Goal: Task Accomplishment & Management: Use online tool/utility

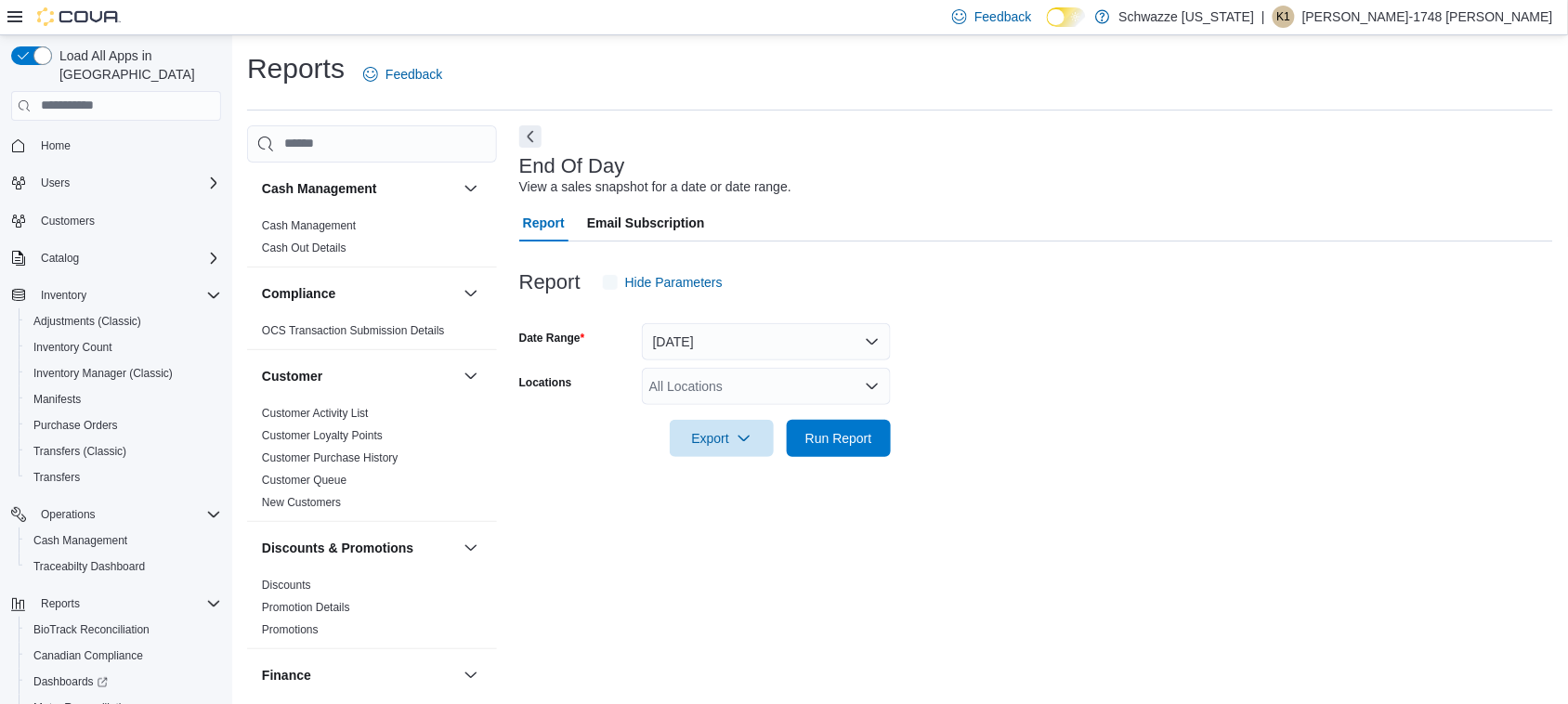
scroll to position [1, 0]
click at [708, 389] on div "All Locations" at bounding box center [766, 385] width 249 height 37
type input "*****"
click at [719, 414] on span "RGO [GEOGRAPHIC_DATA]" at bounding box center [775, 417] width 169 height 19
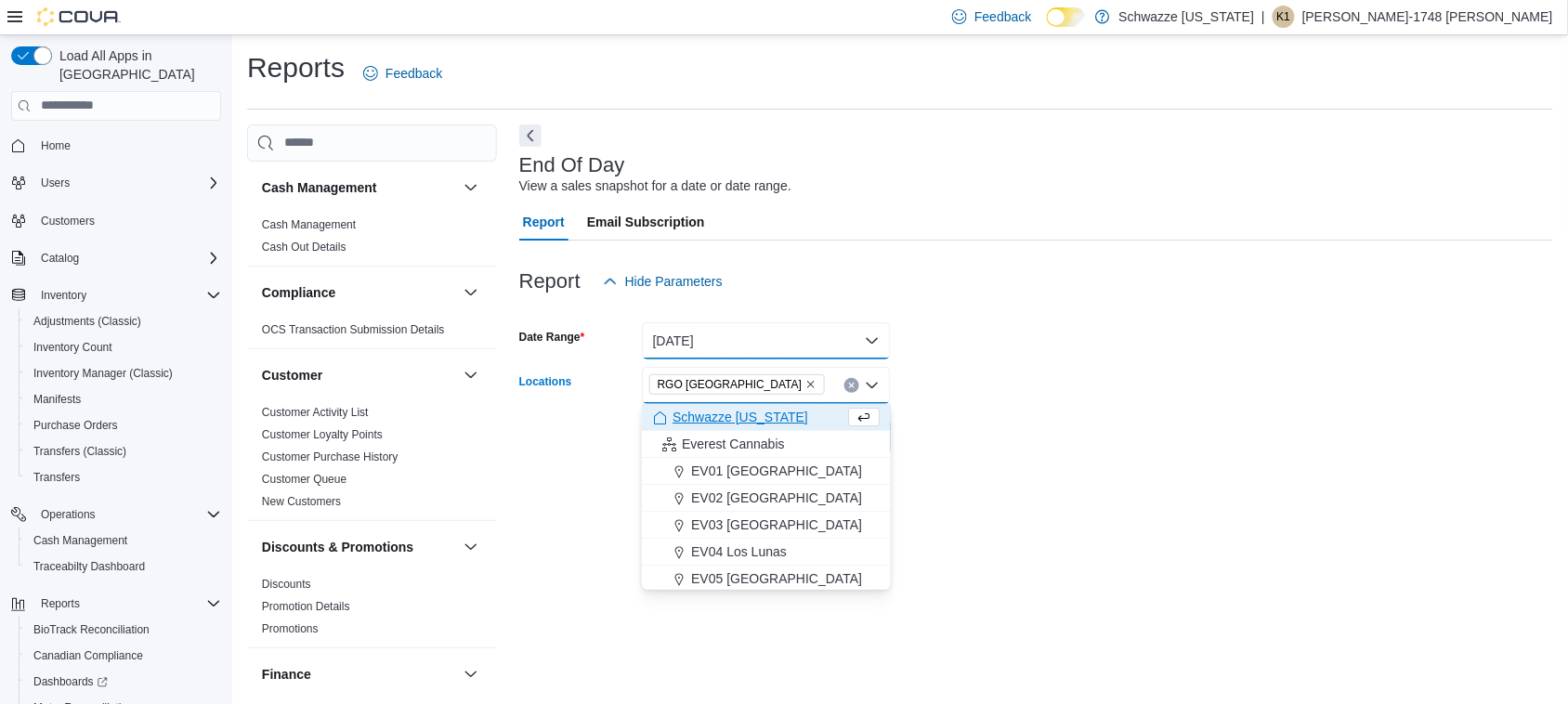
click at [819, 336] on button "[DATE]" at bounding box center [766, 340] width 249 height 37
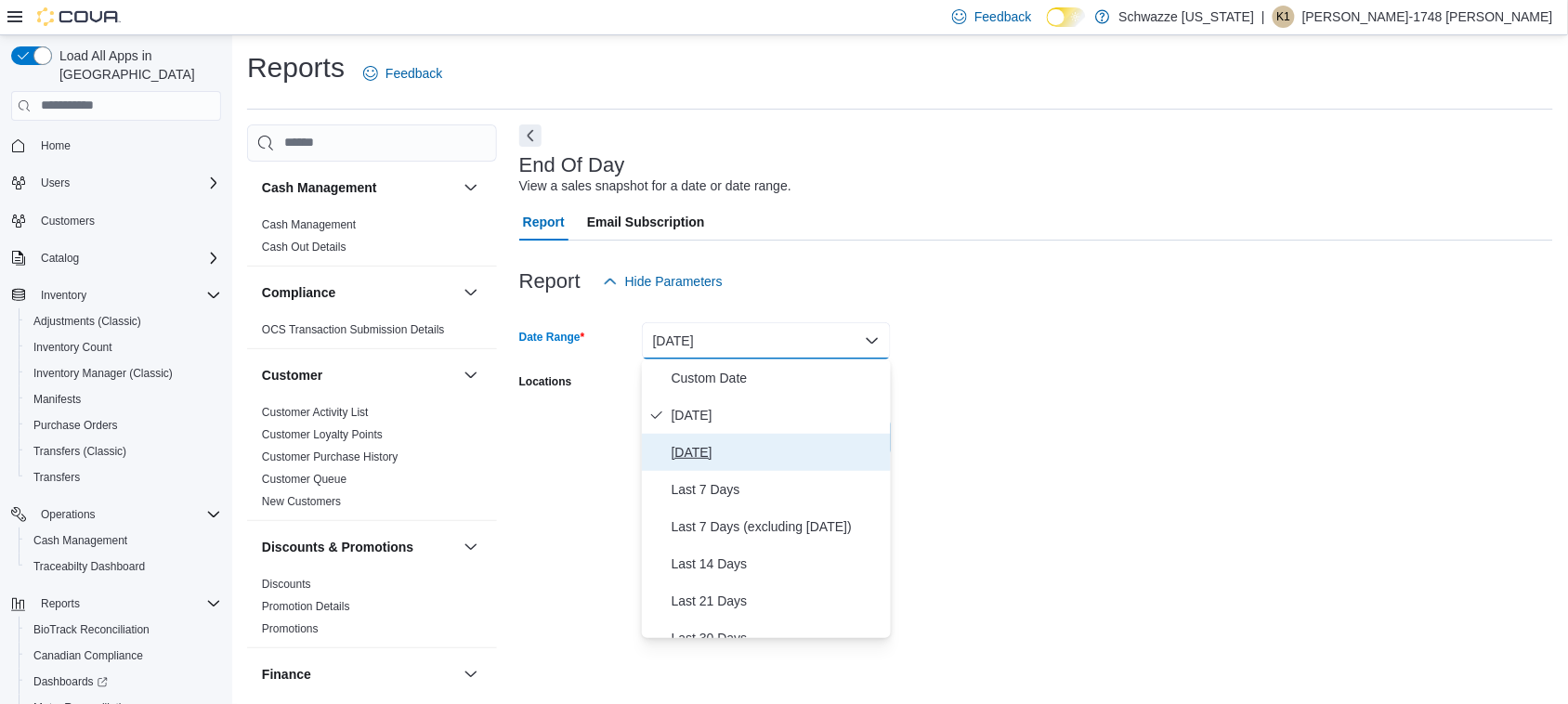
click at [783, 453] on span "[DATE]" at bounding box center [777, 451] width 212 height 22
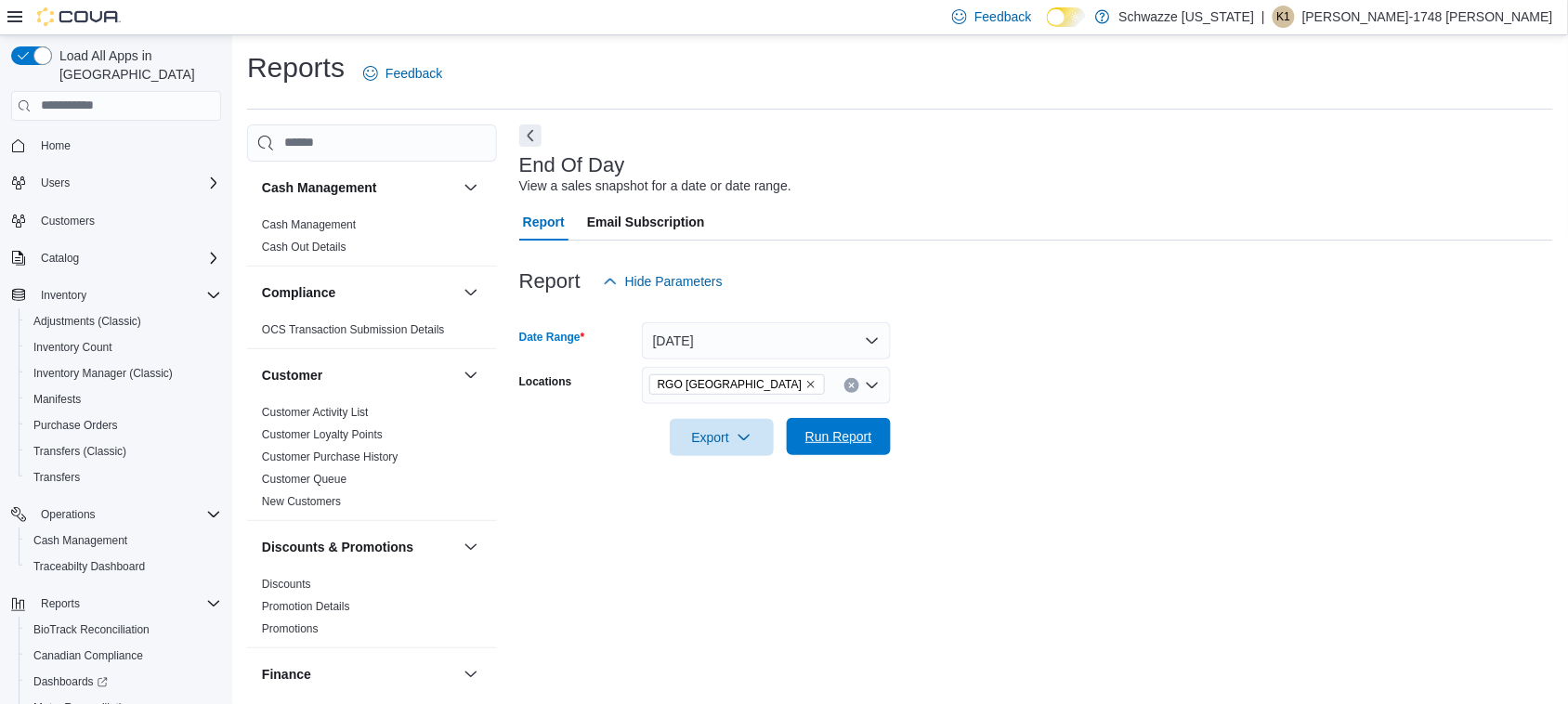
click at [834, 448] on span "Run Report" at bounding box center [839, 436] width 82 height 37
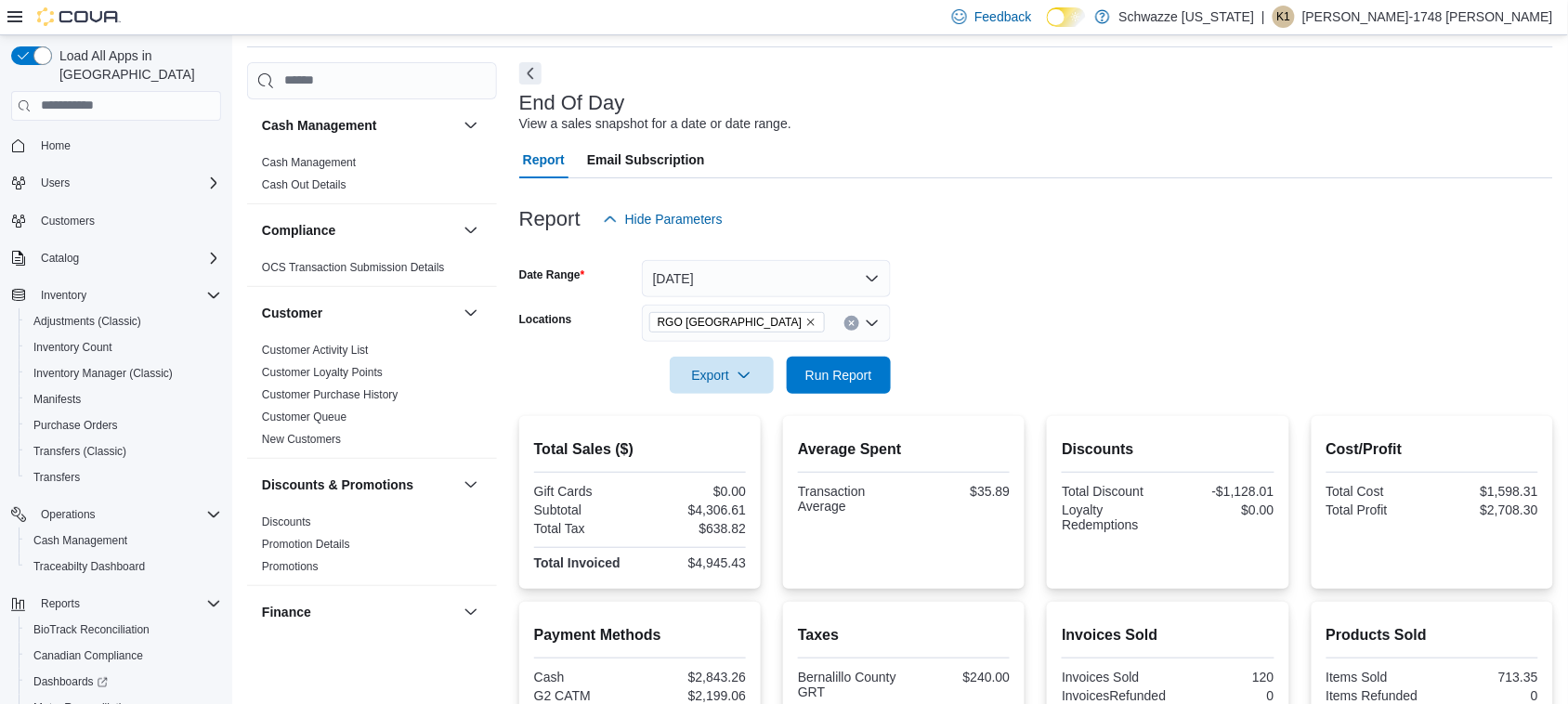
scroll to position [48, 0]
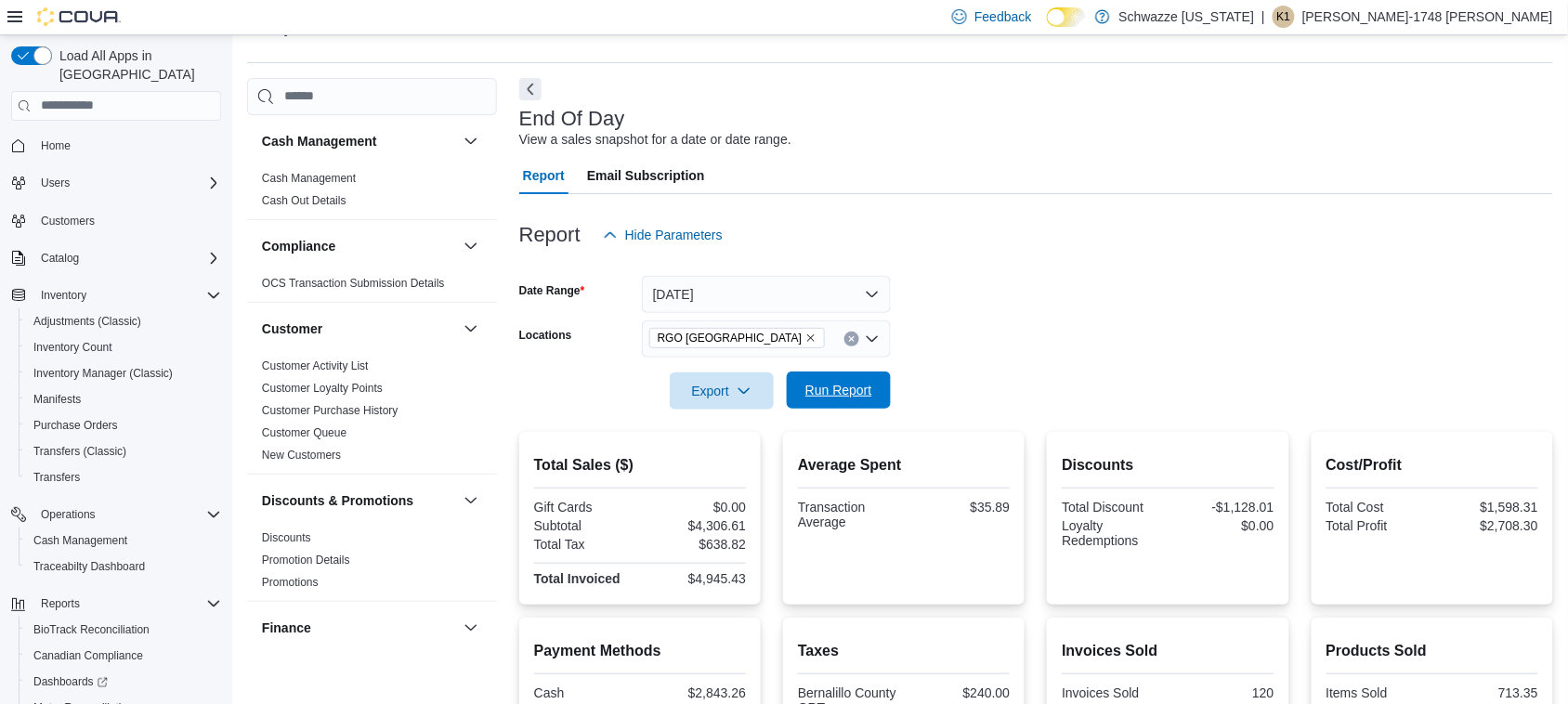
click at [832, 387] on span "Run Report" at bounding box center [838, 390] width 67 height 19
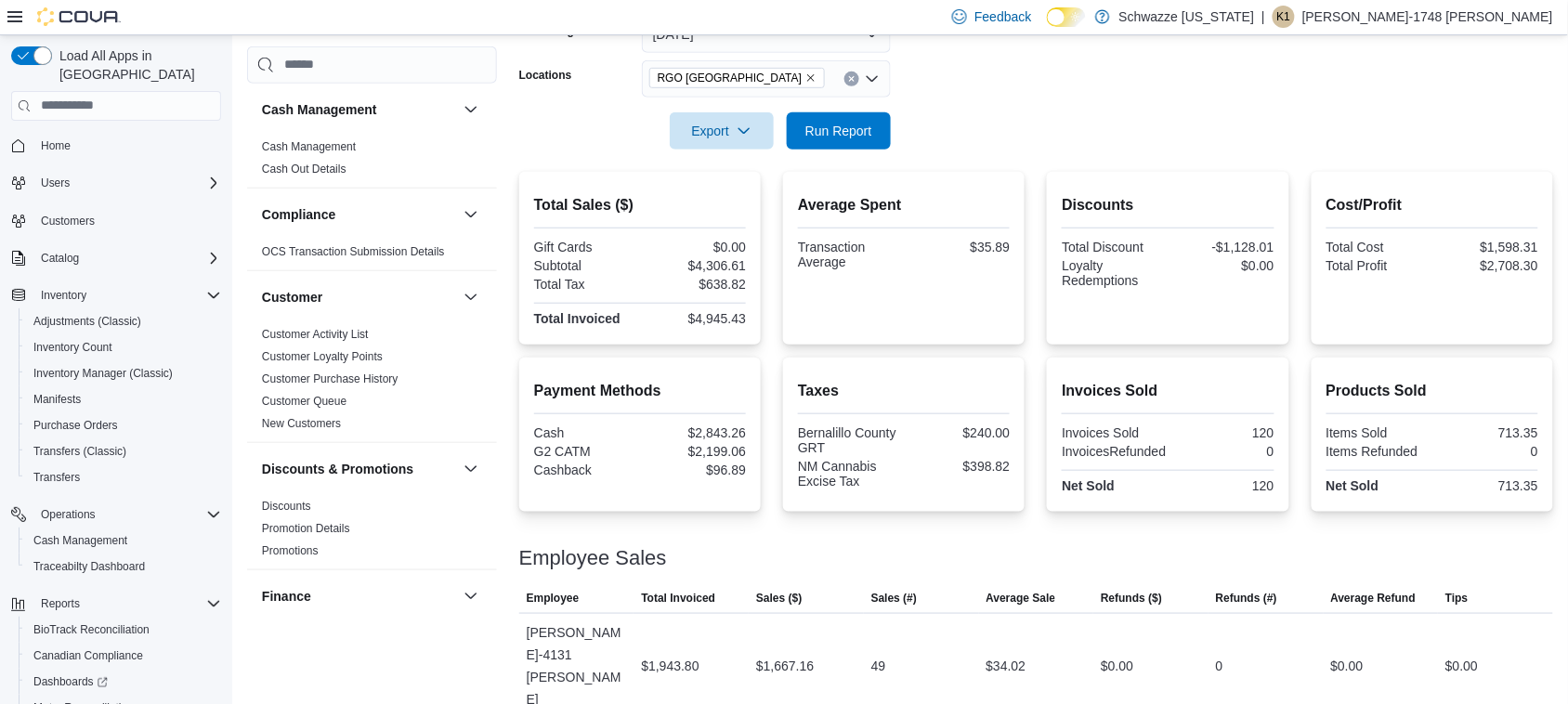
scroll to position [0, 0]
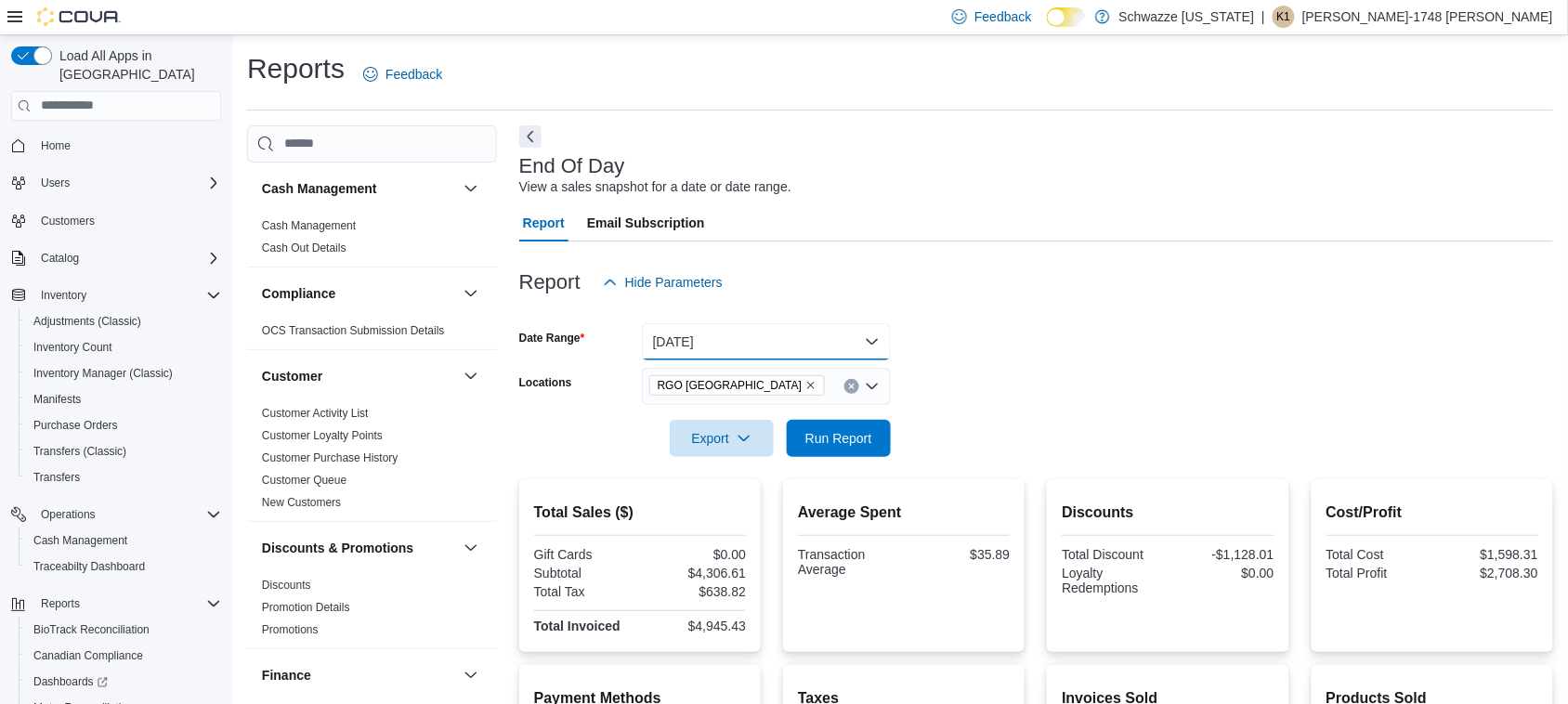
click at [795, 349] on button "[DATE]" at bounding box center [766, 341] width 249 height 37
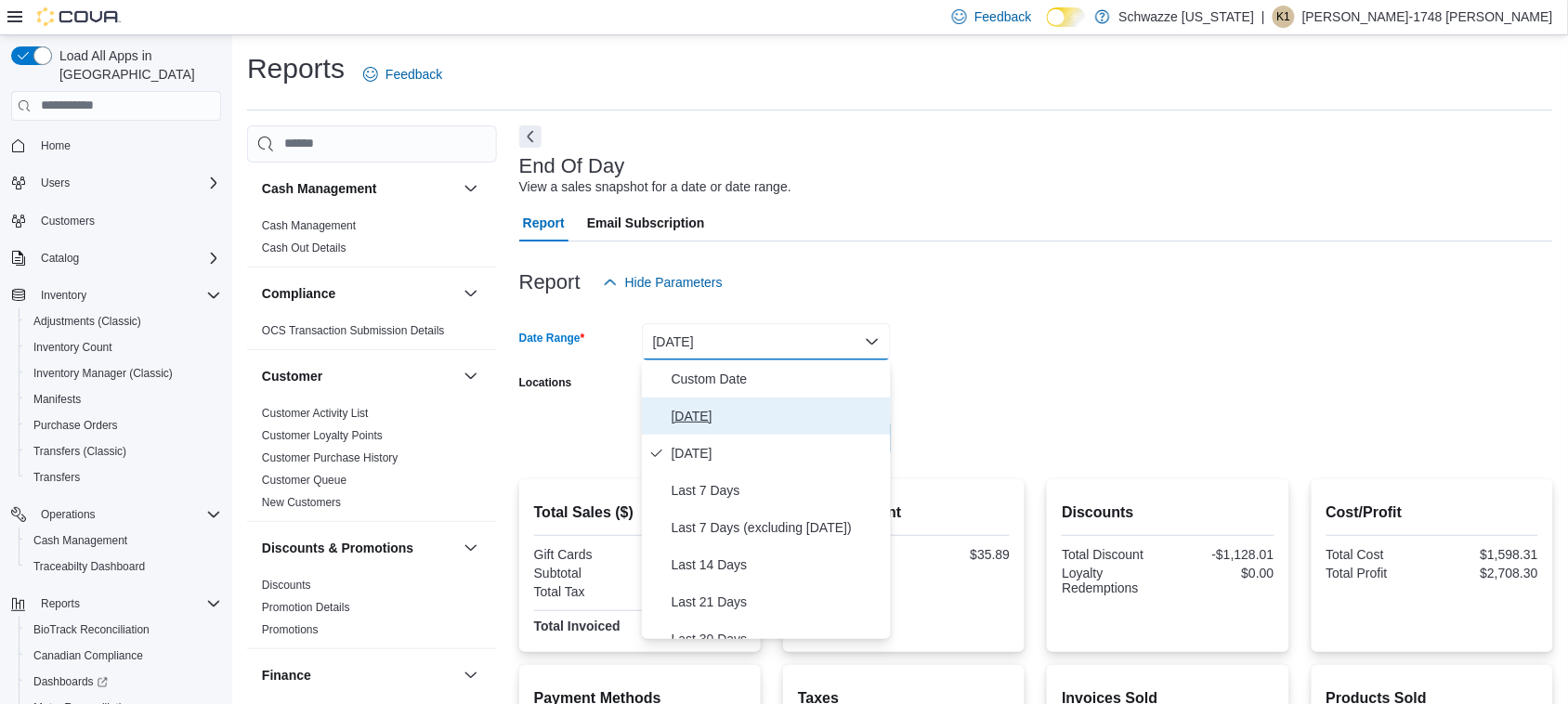
click at [763, 399] on button "[DATE]" at bounding box center [766, 415] width 249 height 37
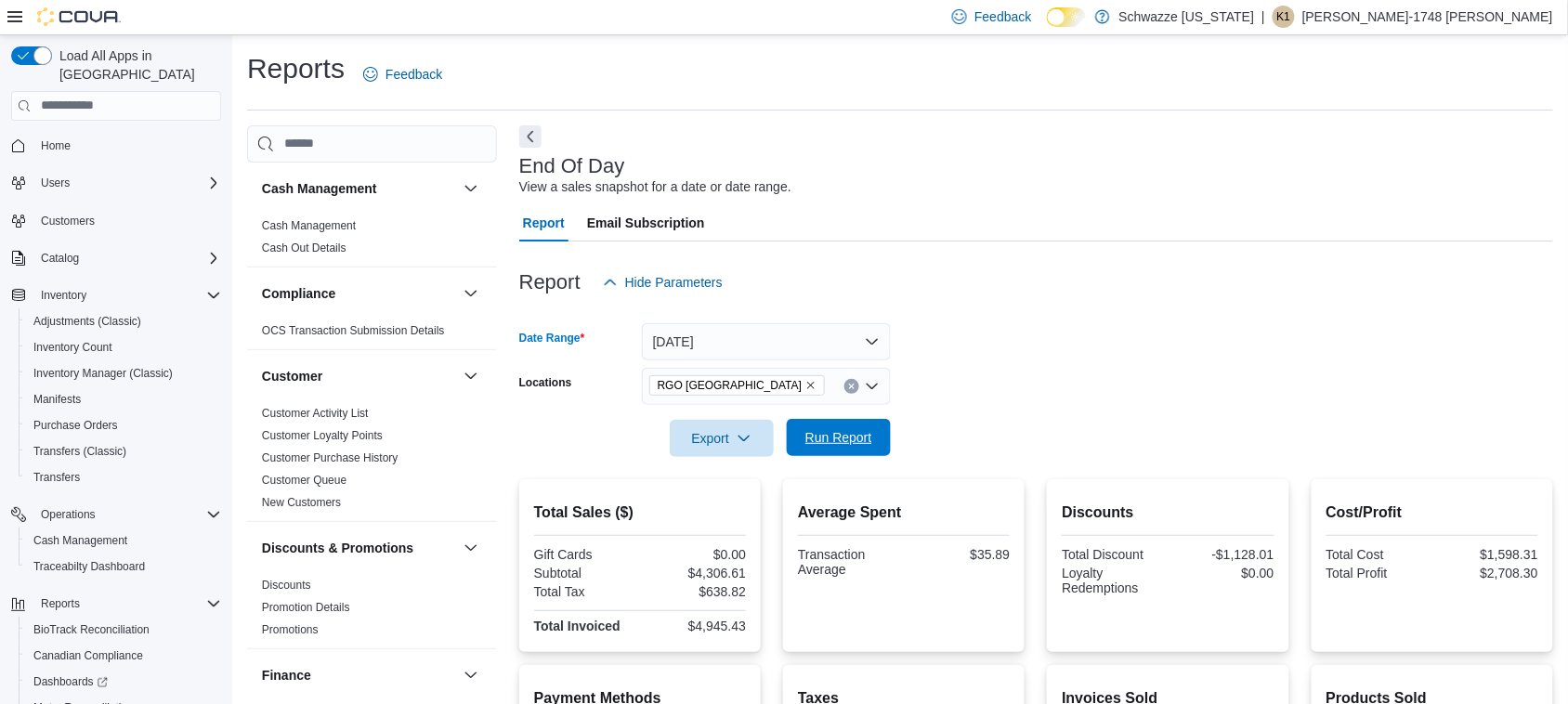
click at [830, 439] on span "Run Report" at bounding box center [838, 438] width 67 height 19
click at [805, 388] on icon "Remove RGO 6 Northeast Heights from selection in this group" at bounding box center [811, 386] width 11 height 11
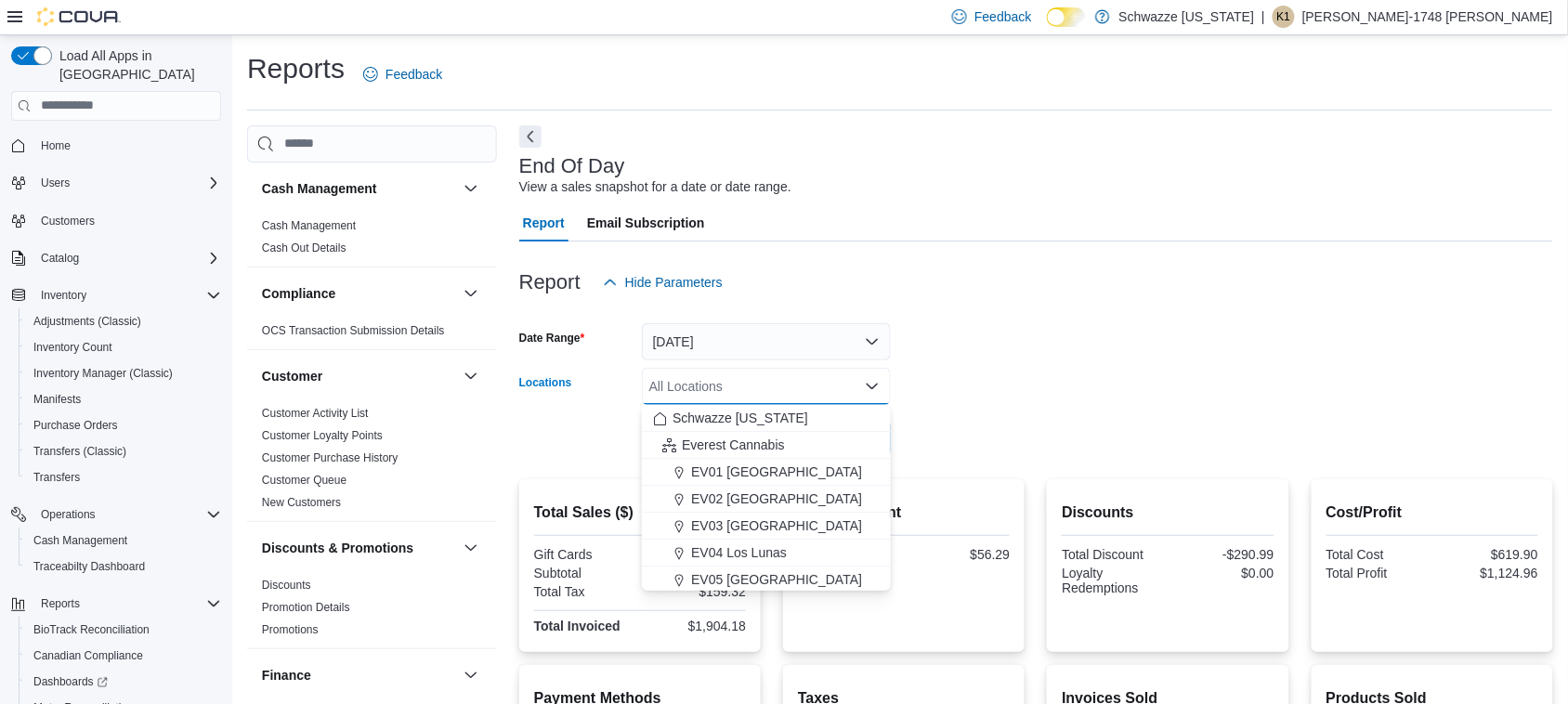
click at [792, 388] on div "All Locations" at bounding box center [766, 386] width 249 height 37
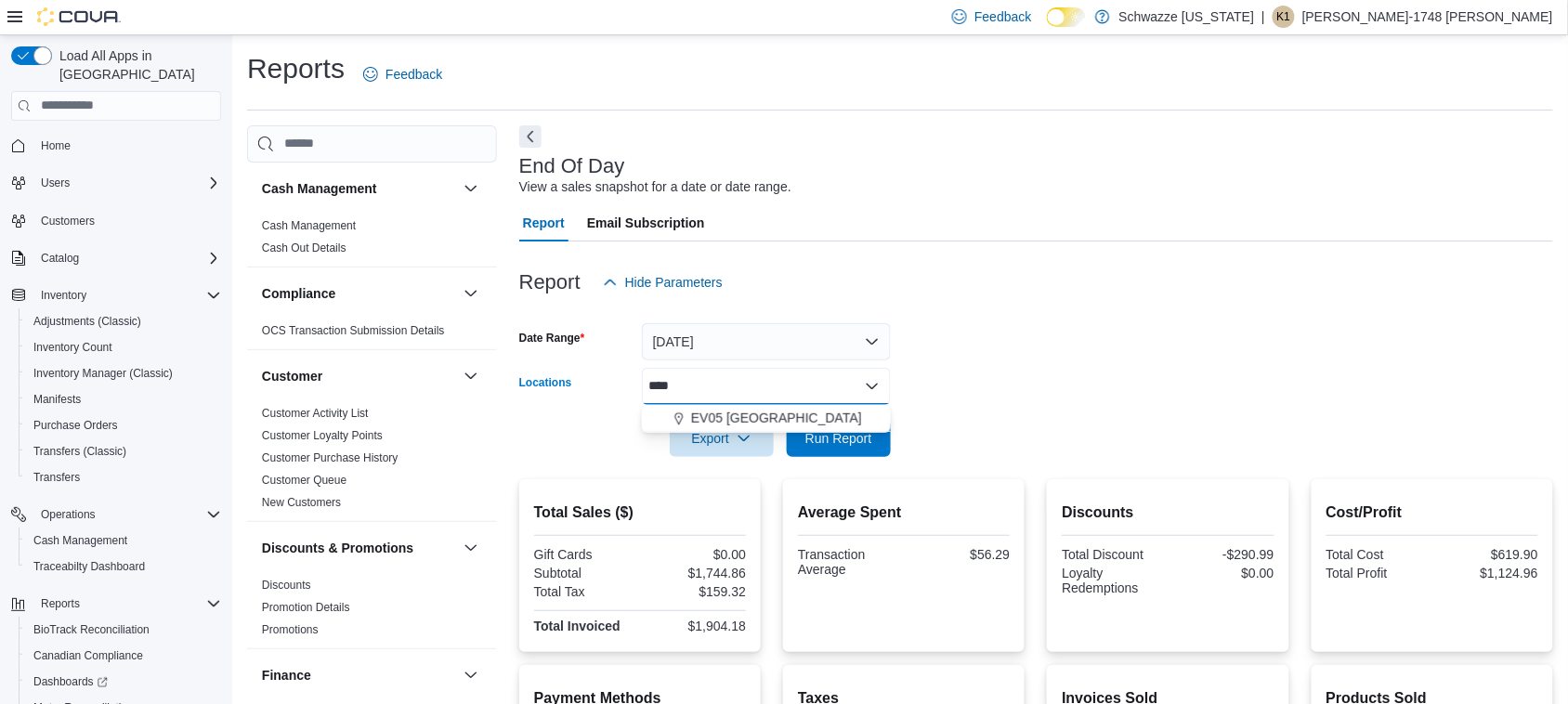
type input "****"
drag, startPoint x: 792, startPoint y: 388, endPoint x: 713, endPoint y: 414, distance: 83.2
click at [713, 414] on span "EV05 [GEOGRAPHIC_DATA]" at bounding box center [776, 418] width 171 height 19
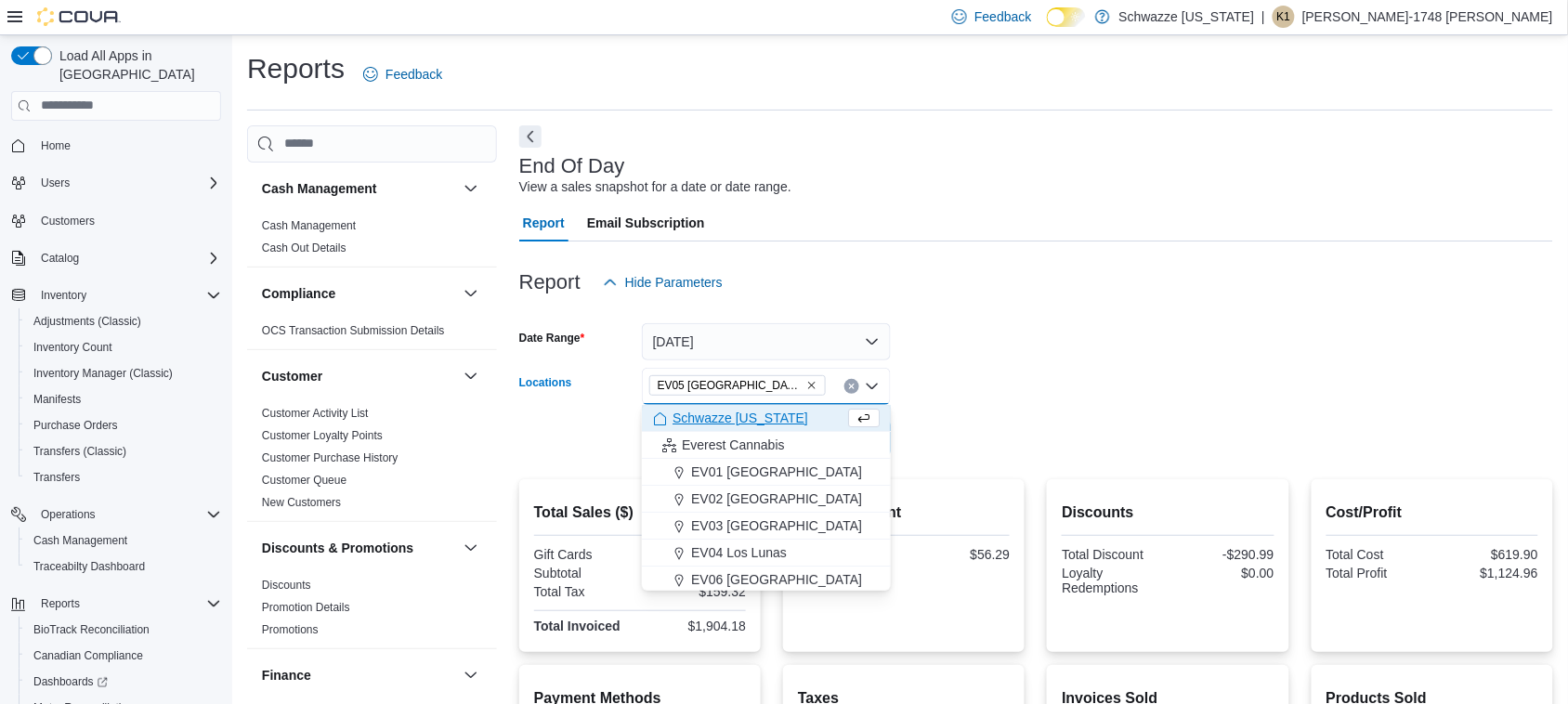
click at [714, 413] on span "Schwazze [US_STATE]" at bounding box center [740, 418] width 136 height 19
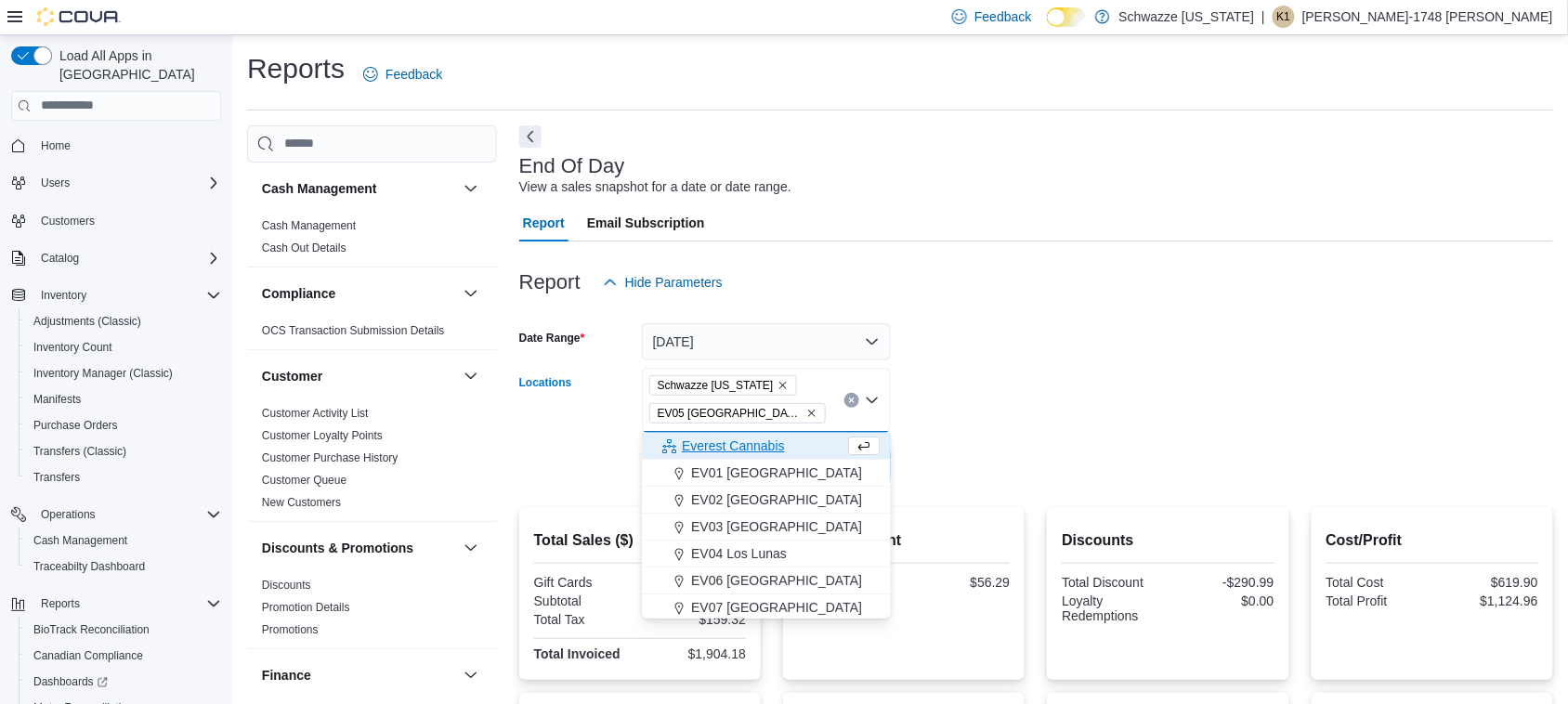
click at [1075, 402] on form "Date Range [DATE] Locations [GEOGRAPHIC_DATA] [US_STATE] [GEOGRAPHIC_DATA] [GEO…" at bounding box center [1036, 393] width 1034 height 184
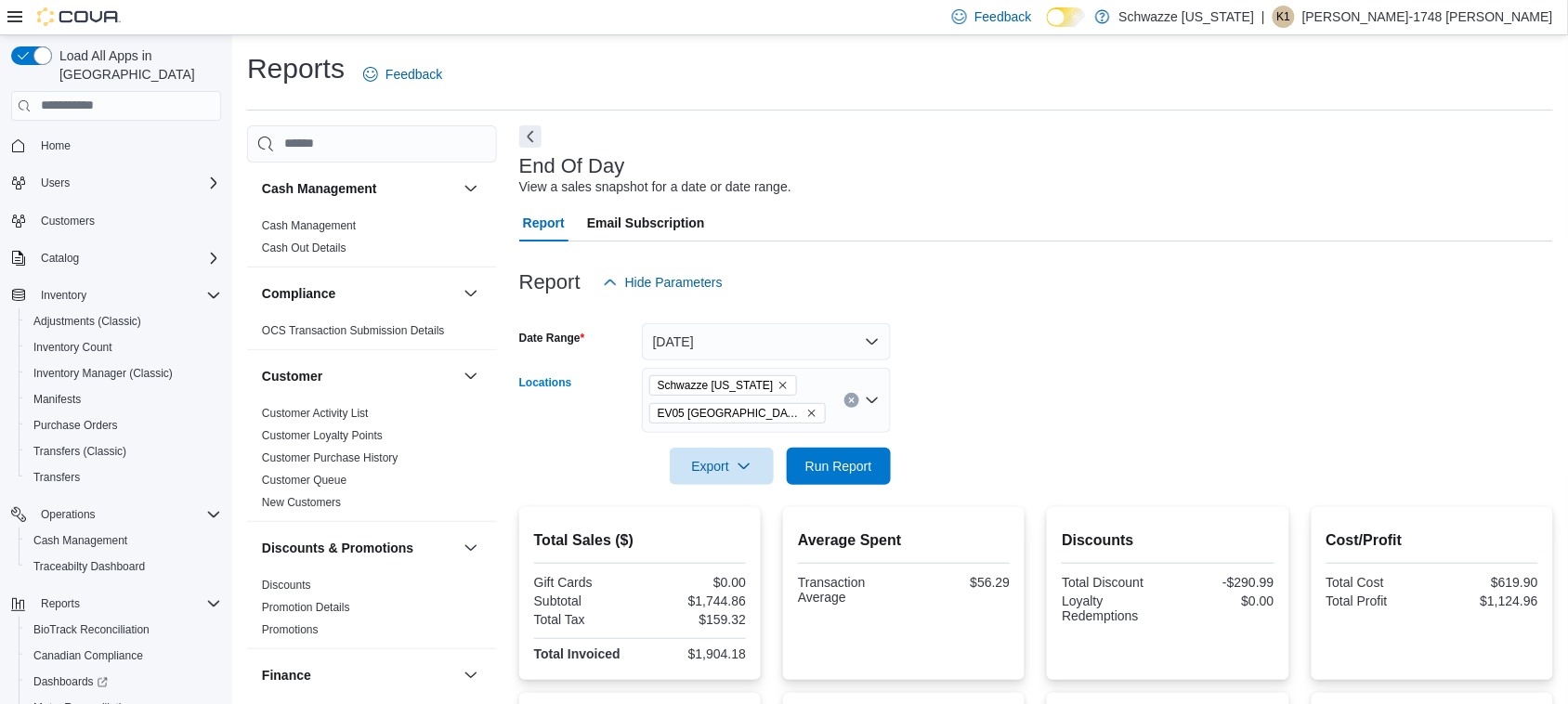
click at [785, 384] on icon "Remove Schwazze New Mexico from selection in this group" at bounding box center [783, 386] width 11 height 11
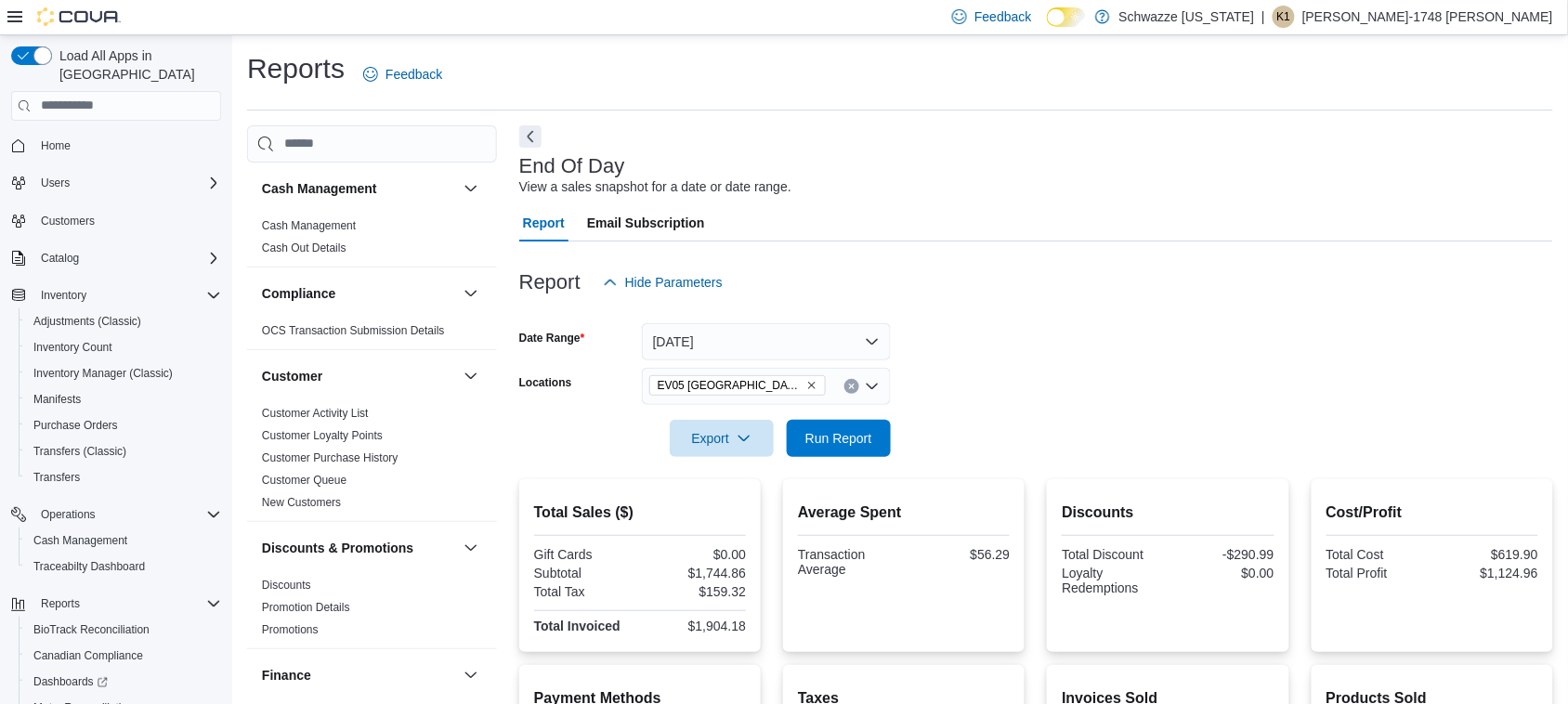
click at [985, 431] on form "Date Range [DATE] Locations EV05 Uptown Export Run Report" at bounding box center [1036, 379] width 1034 height 156
click at [881, 437] on button "Run Report" at bounding box center [838, 437] width 104 height 37
click at [734, 390] on span "EV05 [GEOGRAPHIC_DATA]" at bounding box center [737, 386] width 160 height 19
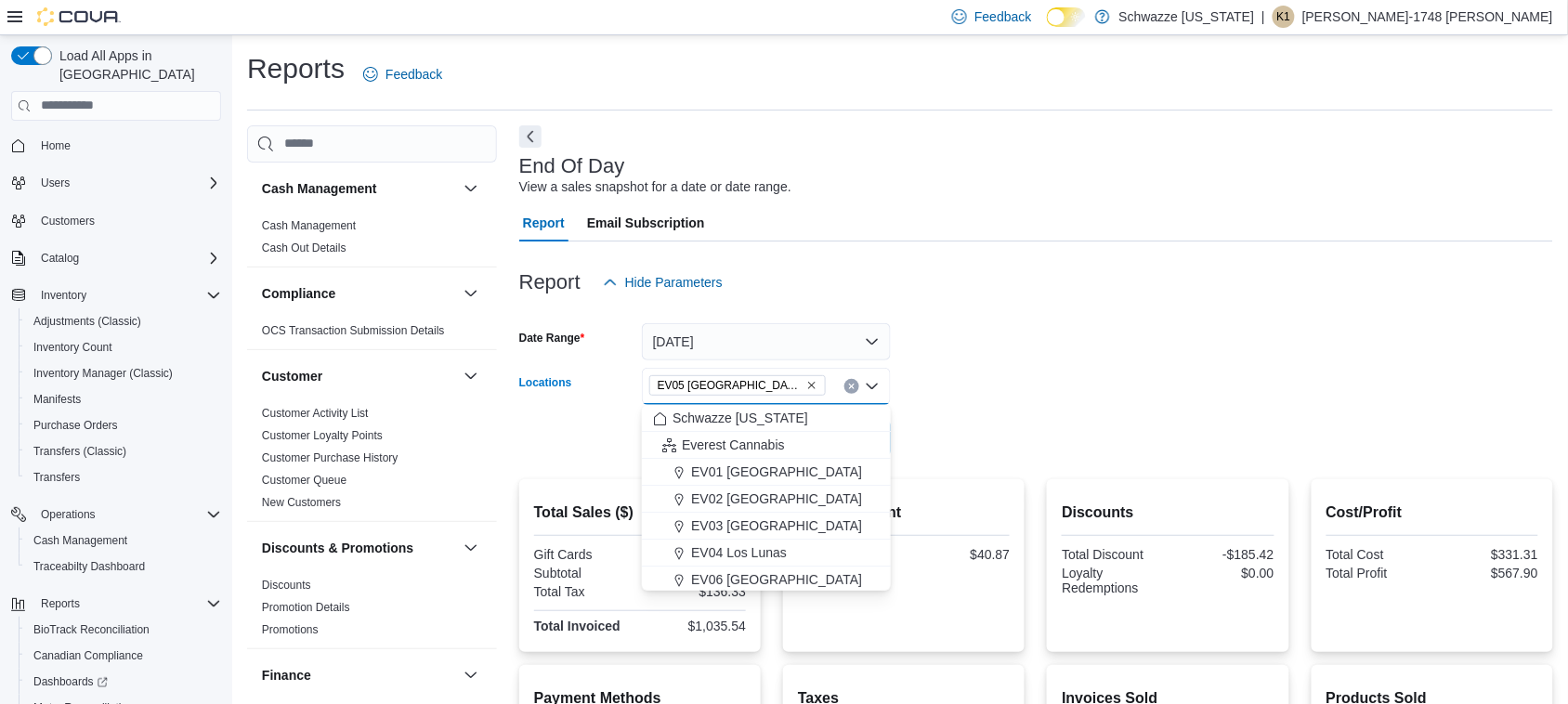
click at [808, 386] on icon "Remove EV05 Uptown from selection in this group" at bounding box center [812, 386] width 8 height 8
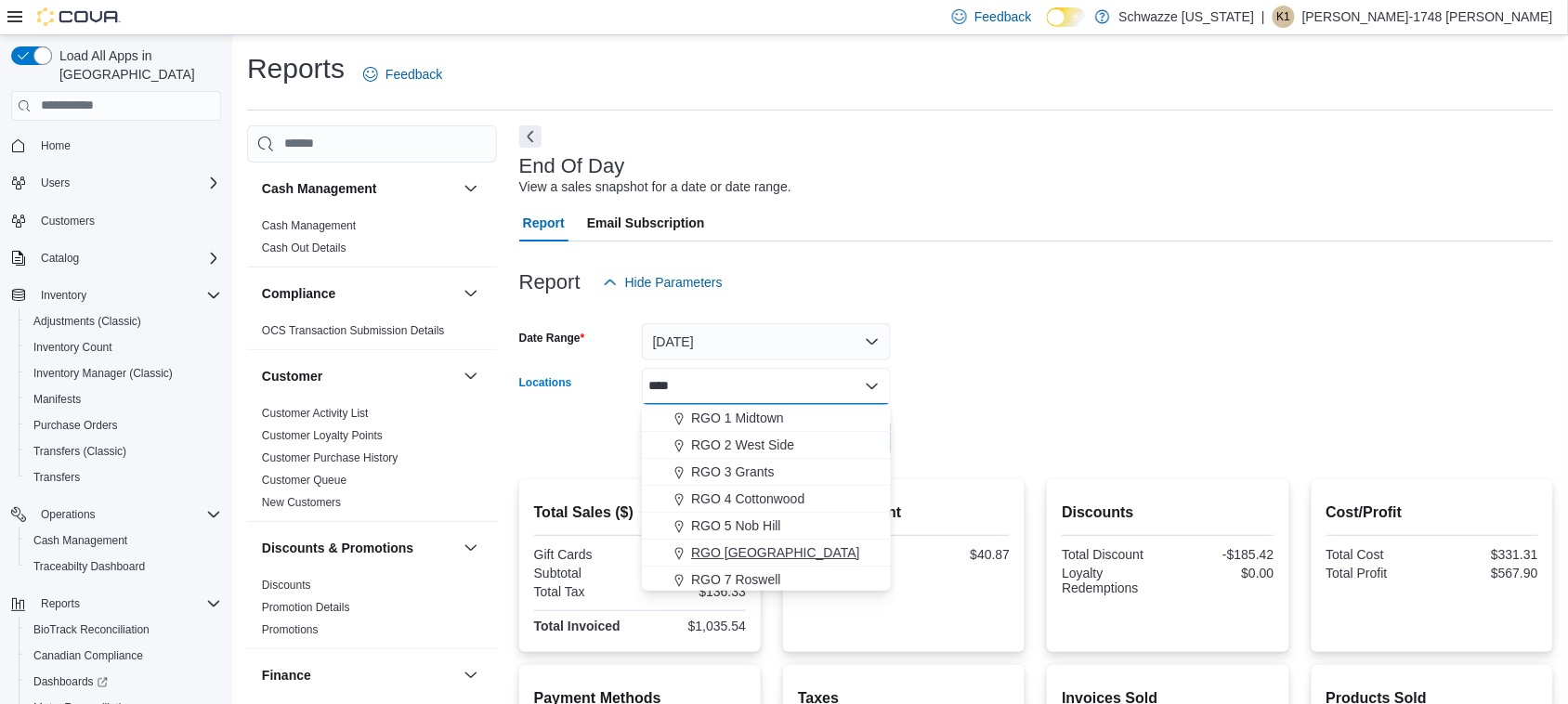
type input "***"
click at [824, 555] on span "RGO [GEOGRAPHIC_DATA]" at bounding box center [775, 553] width 169 height 19
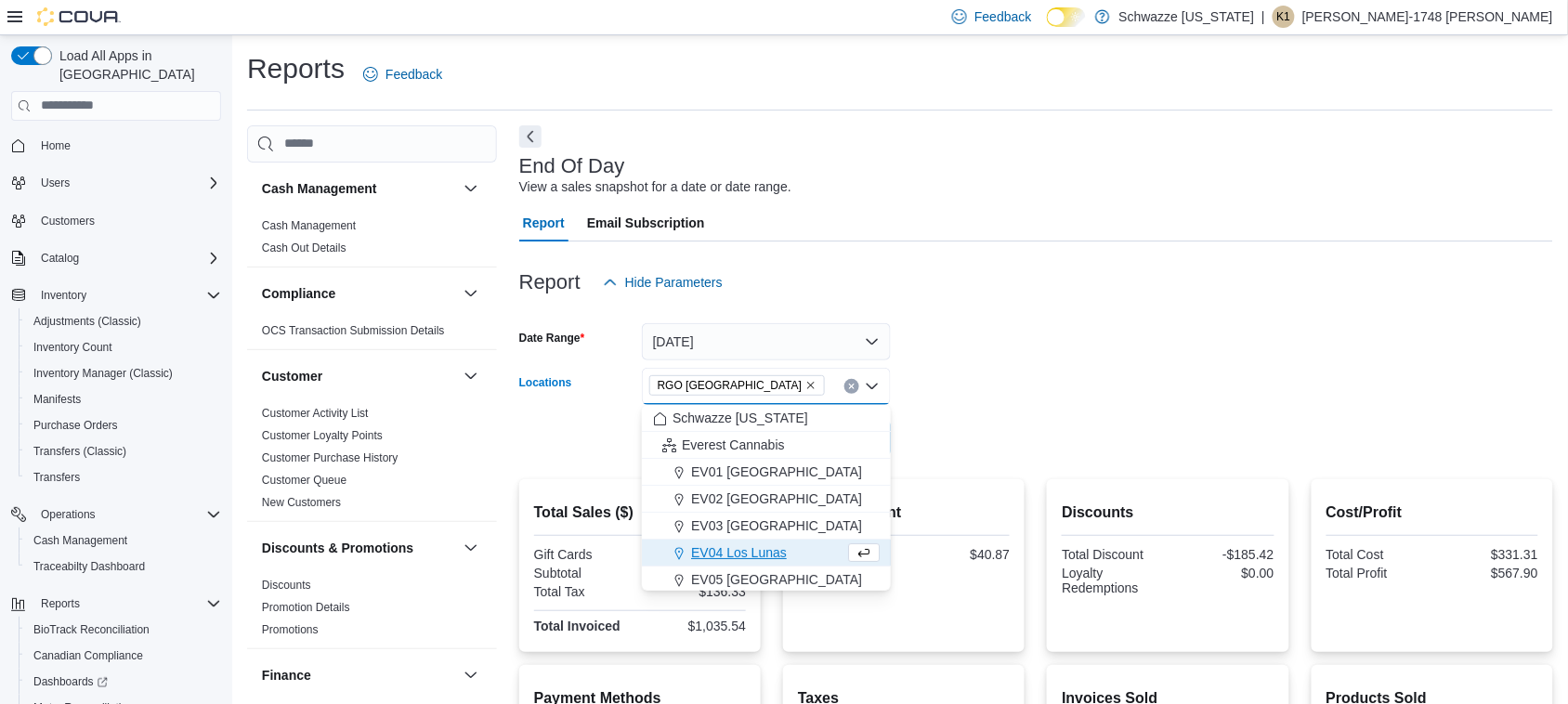
click at [1005, 418] on div at bounding box center [1036, 412] width 1034 height 15
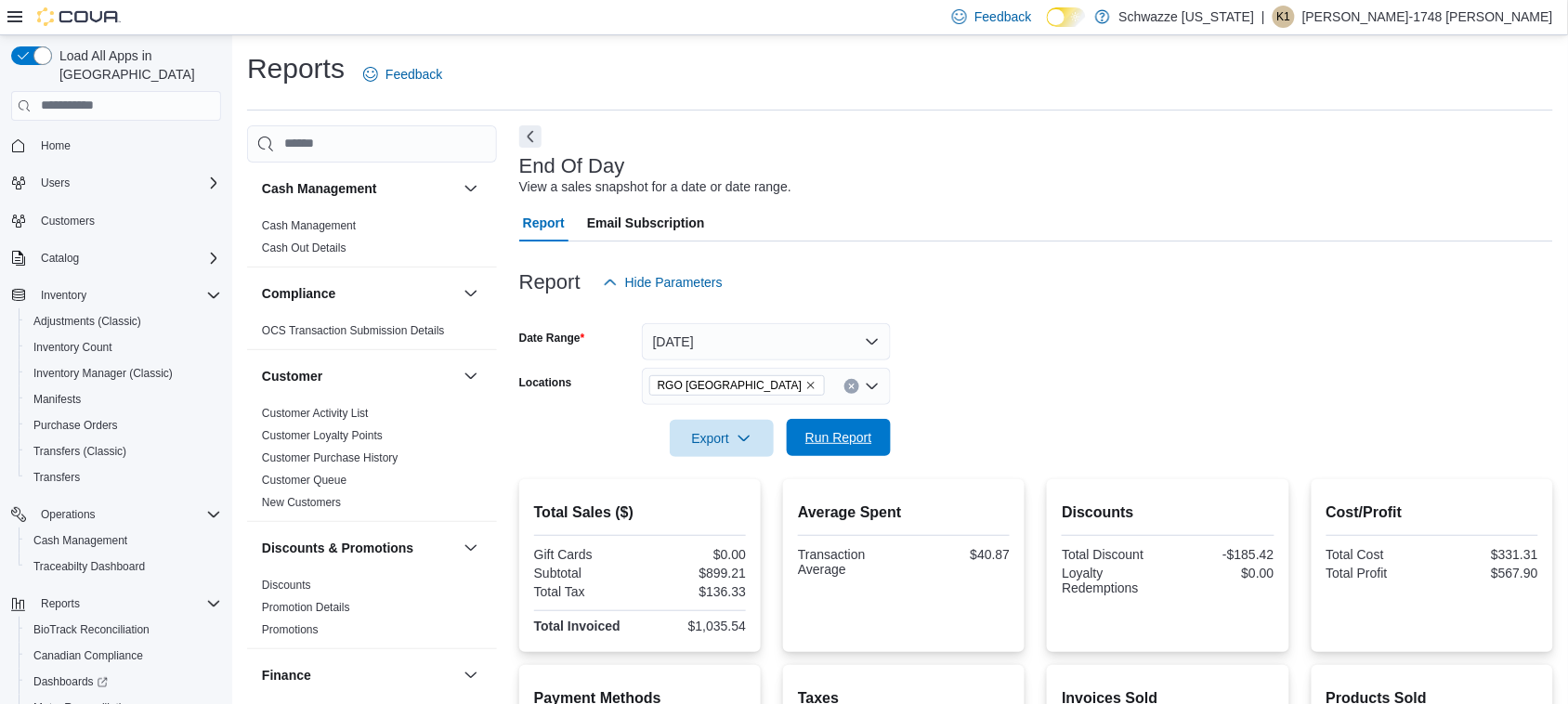
click at [856, 436] on span "Run Report" at bounding box center [838, 438] width 67 height 19
click at [1084, 274] on div "Report Hide Parameters" at bounding box center [1036, 282] width 1034 height 37
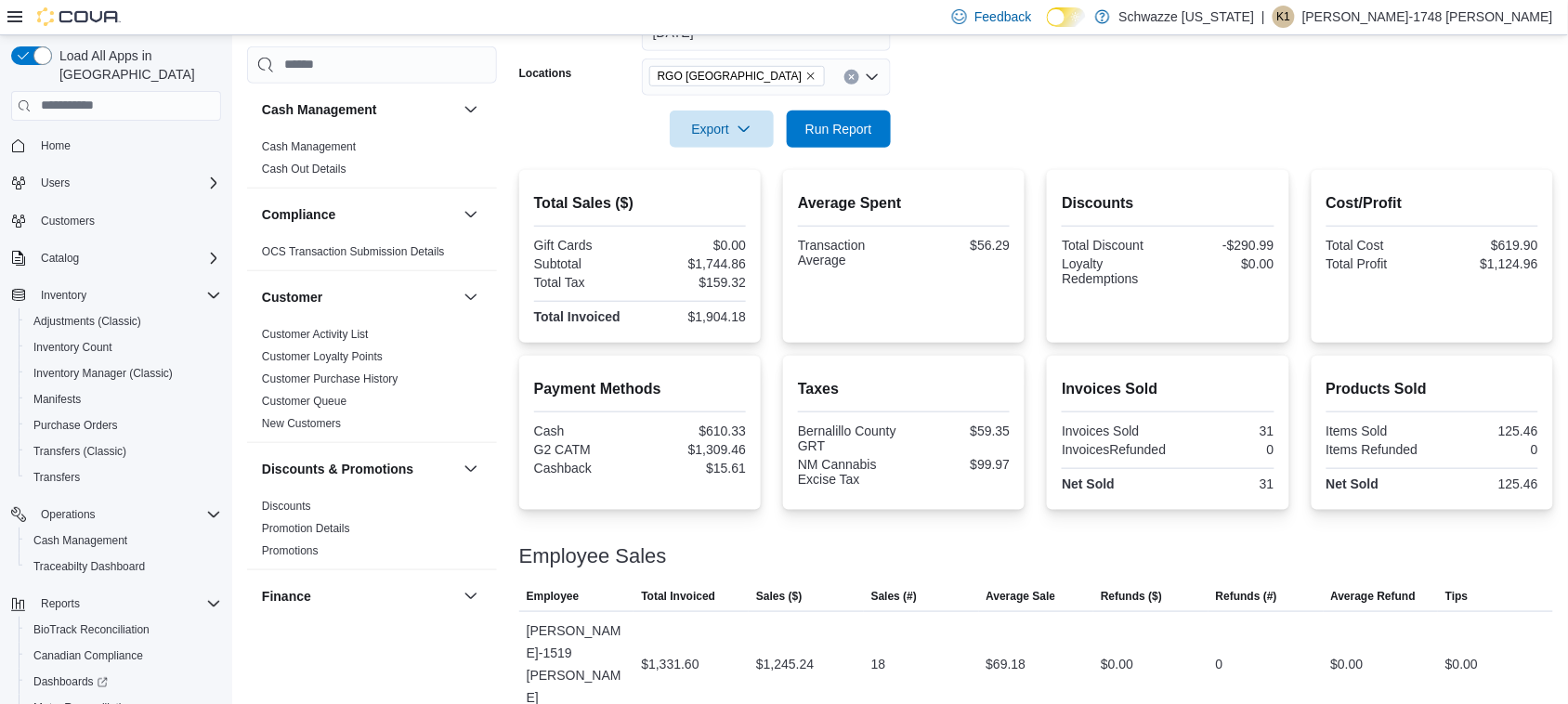
scroll to position [274, 0]
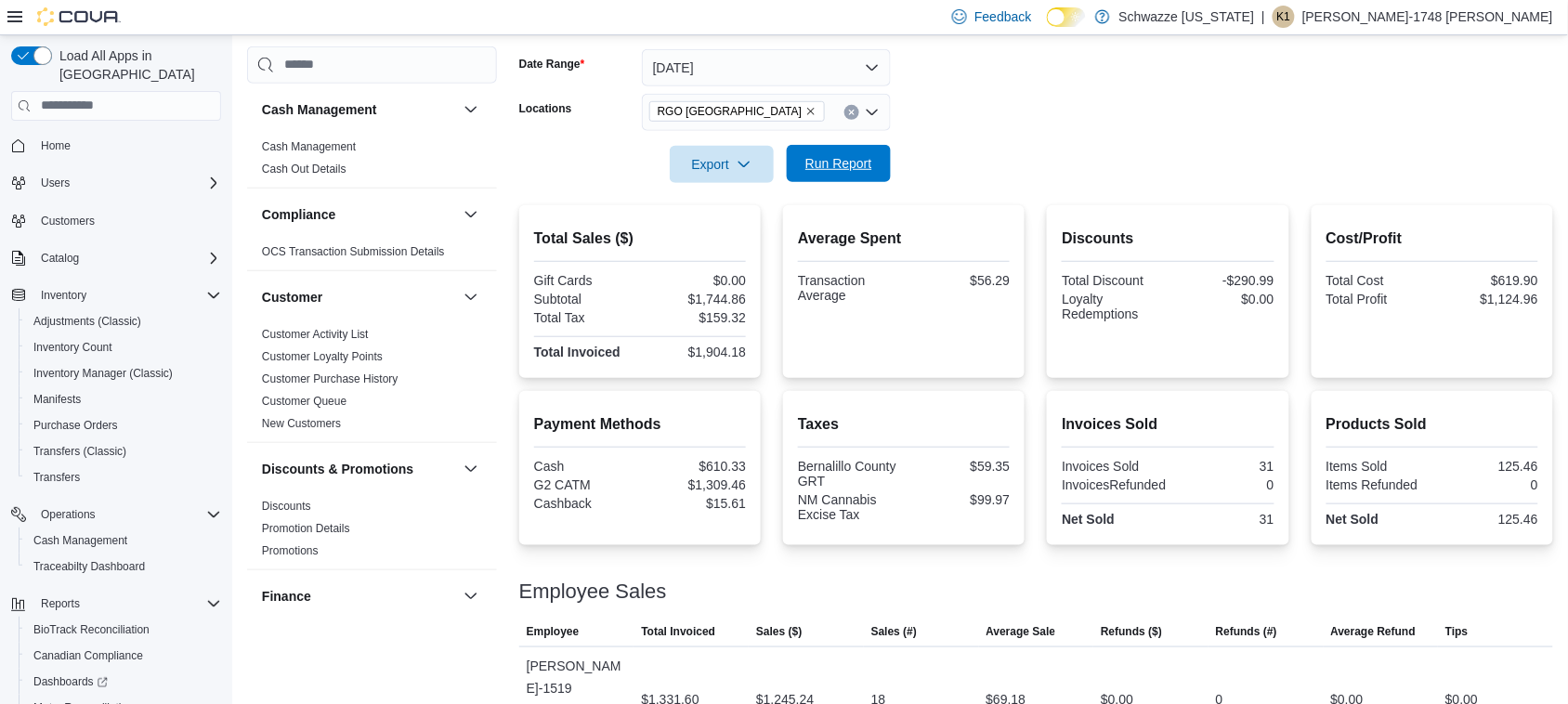
click at [829, 170] on span "Run Report" at bounding box center [838, 163] width 67 height 19
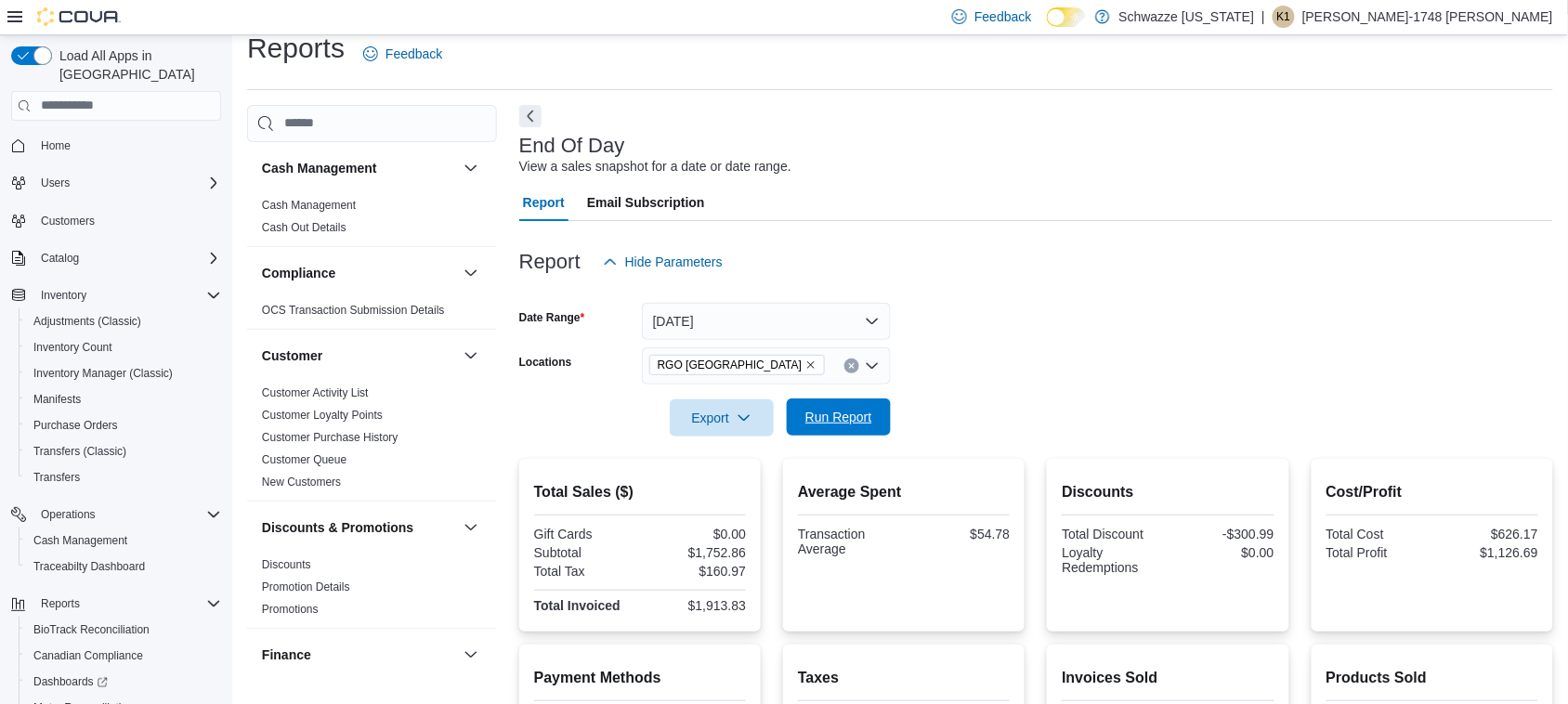
scroll to position [0, 0]
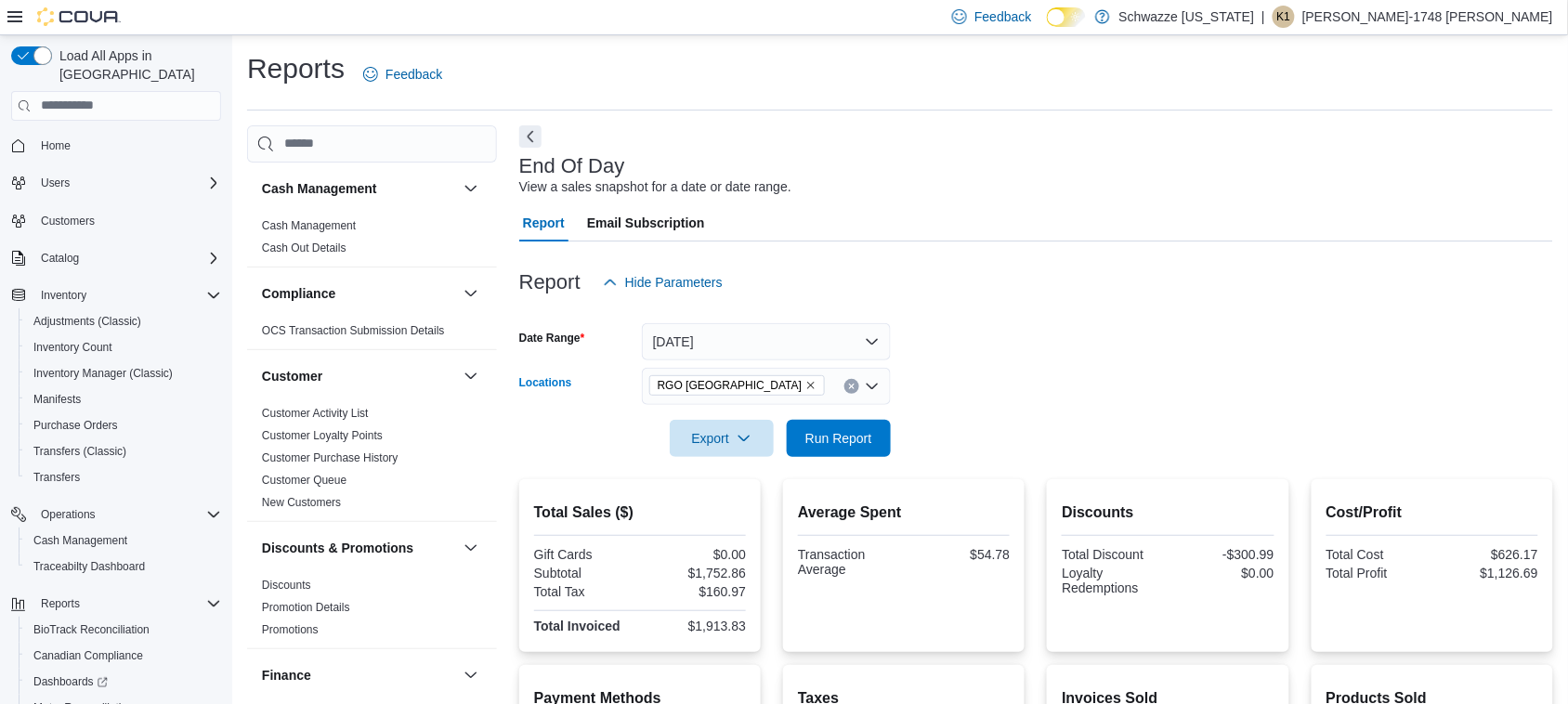
click at [805, 382] on icon "Remove RGO 6 Northeast Heights from selection in this group" at bounding box center [811, 386] width 11 height 11
type input "****"
click at [787, 409] on span "[GEOGRAPHIC_DATA][PERSON_NAME]" at bounding box center [812, 418] width 242 height 19
click at [1024, 414] on div at bounding box center [1036, 412] width 1034 height 15
click at [862, 436] on span "Run Report" at bounding box center [838, 438] width 67 height 19
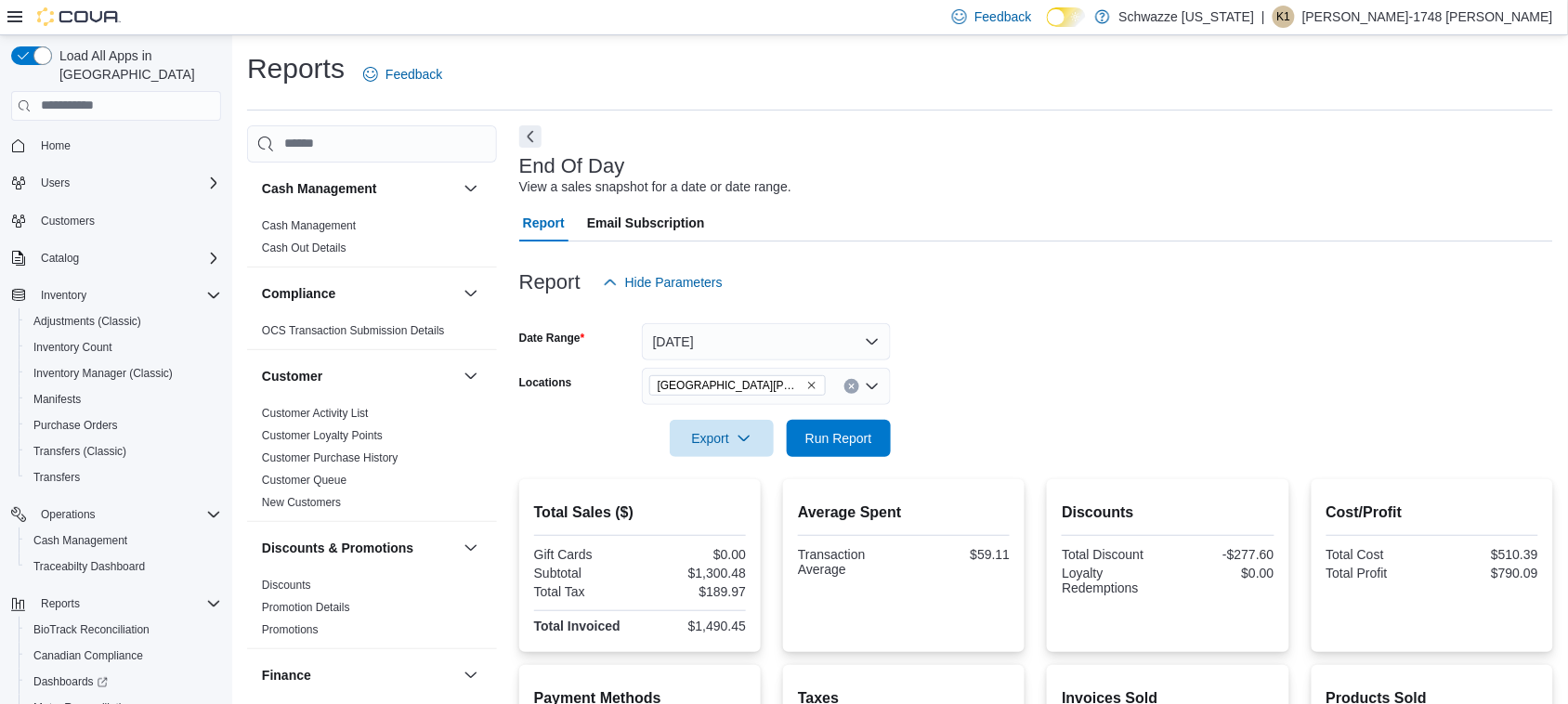
click at [806, 386] on icon "Remove EV09 Montano Plaza from selection in this group" at bounding box center [812, 386] width 11 height 11
type input "*****"
click at [792, 421] on span "RGO [GEOGRAPHIC_DATA]" at bounding box center [775, 418] width 169 height 19
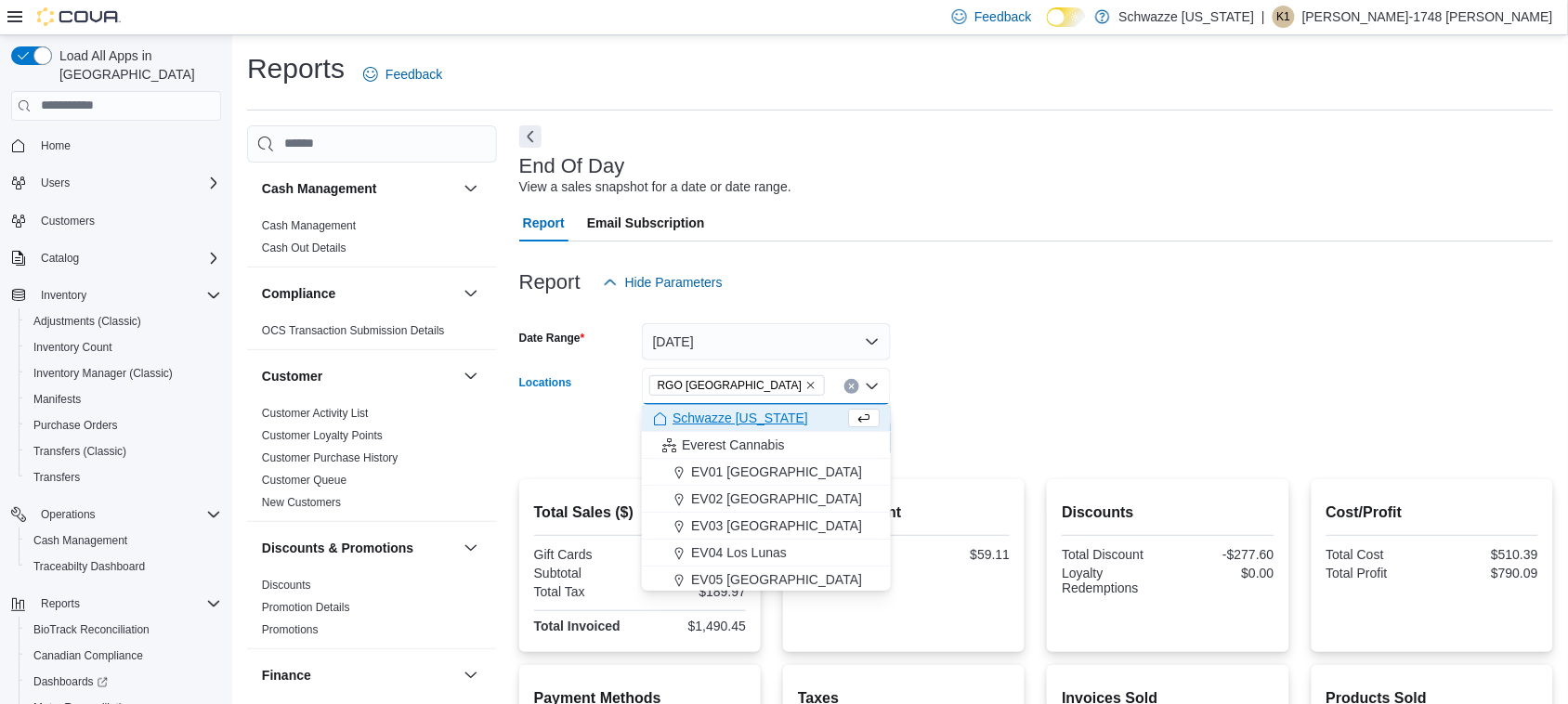
drag, startPoint x: 1032, startPoint y: 397, endPoint x: 1000, endPoint y: 407, distance: 33.5
click at [1032, 399] on form "Date Range [DATE] Locations RGO 6 [GEOGRAPHIC_DATA] Combo box. Selected. [GEOGR…" at bounding box center [1036, 379] width 1034 height 156
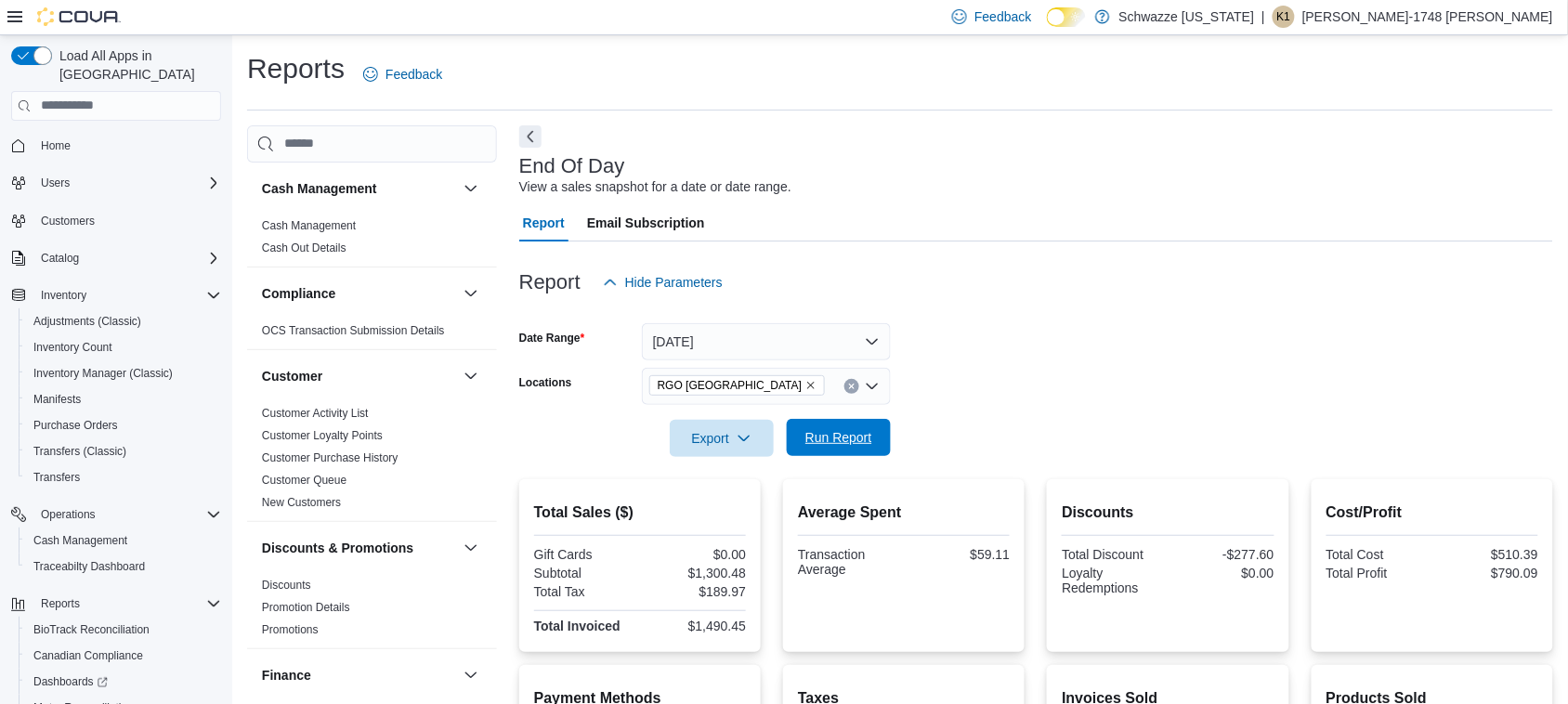
click at [870, 424] on span "Run Report" at bounding box center [839, 437] width 82 height 37
click at [805, 386] on icon "Remove RGO 6 Northeast Heights from selection in this group" at bounding box center [811, 386] width 11 height 11
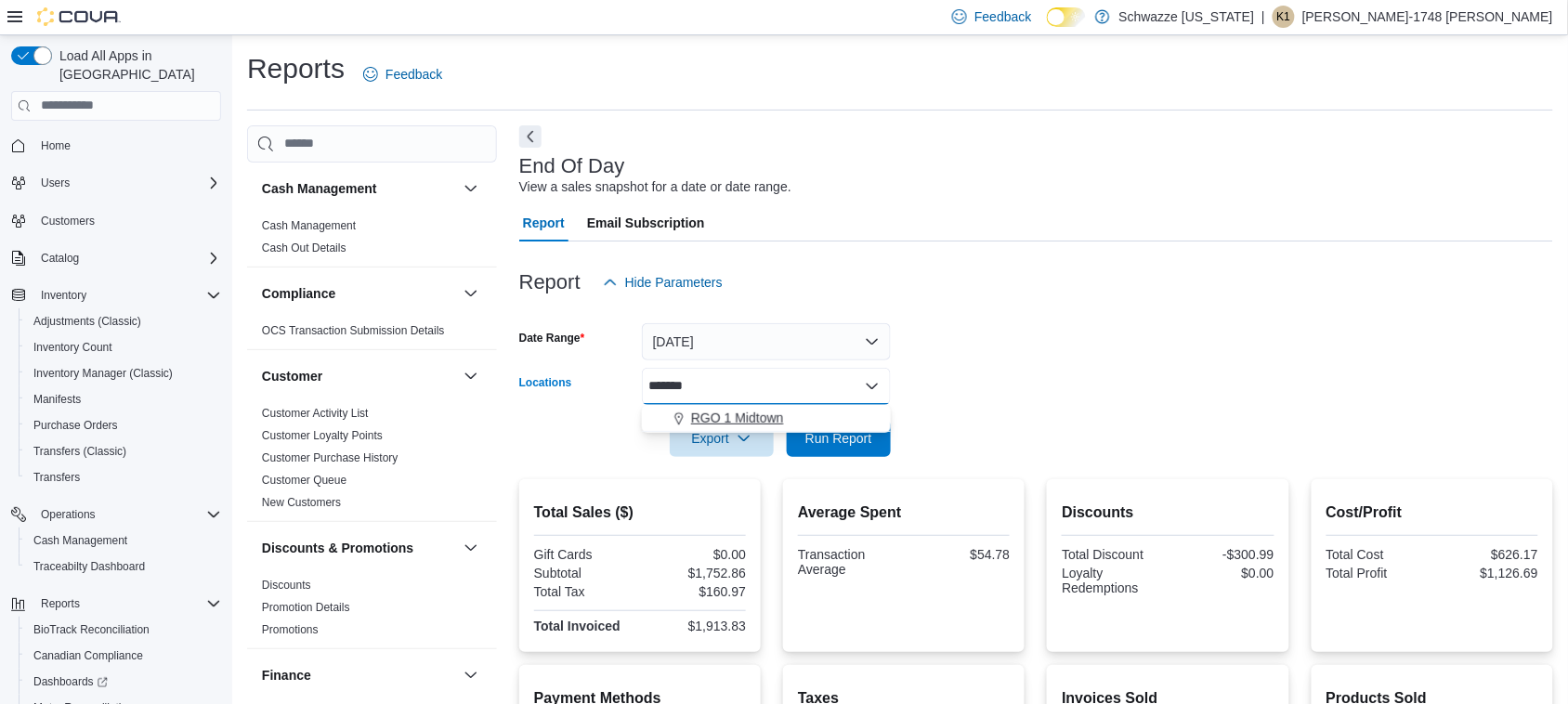
type input "*******"
click at [757, 410] on span "RGO 1 Midtown" at bounding box center [737, 418] width 93 height 19
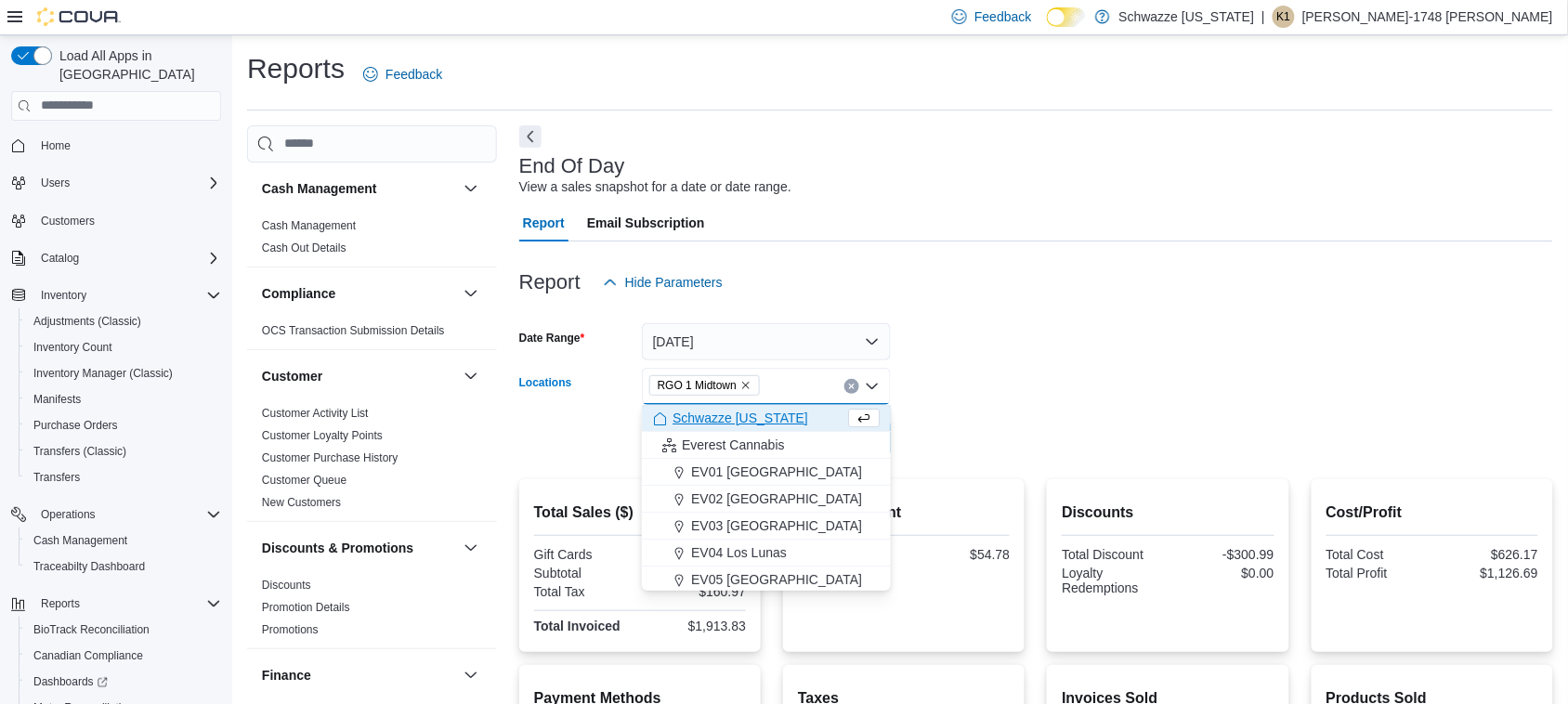
click at [980, 394] on form "Date Range [DATE] Locations [GEOGRAPHIC_DATA] 1 Midtown Combo box. Selected. RG…" at bounding box center [1036, 379] width 1034 height 156
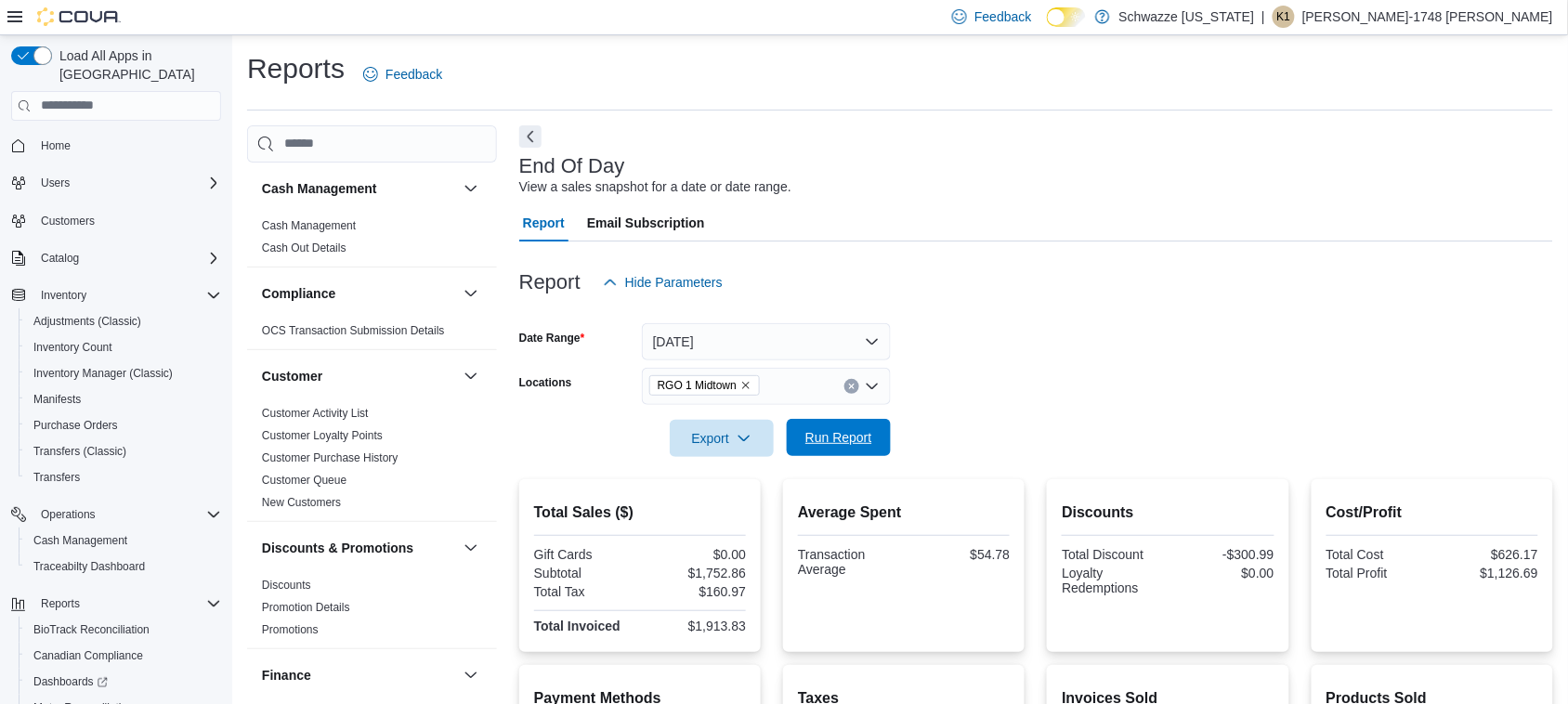
click at [841, 425] on span "Run Report" at bounding box center [839, 437] width 82 height 37
click at [743, 383] on icon "Remove RGO 1 Midtown from selection in this group" at bounding box center [746, 386] width 8 height 8
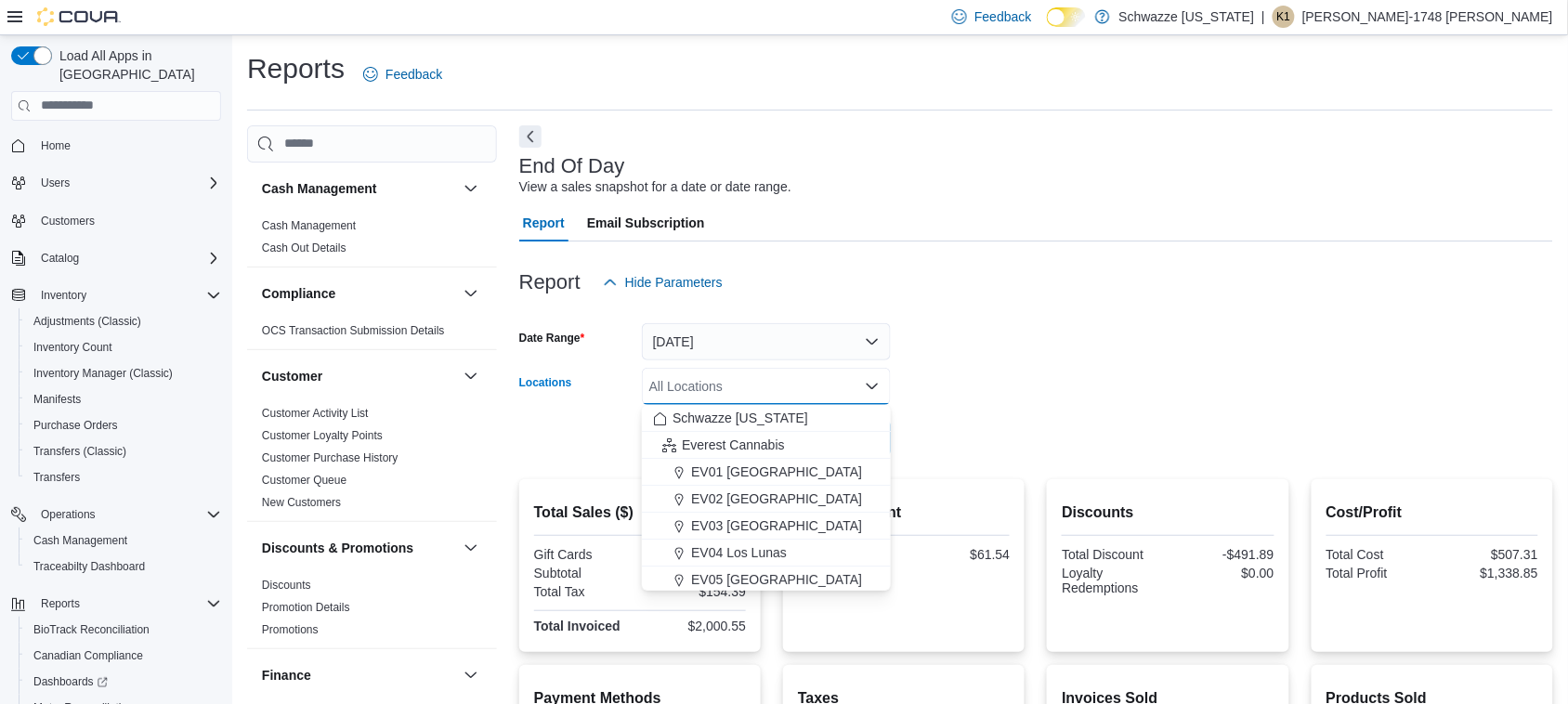
click at [743, 383] on div "All Locations Combo box. Selected. Combo box input. All Locations. Type some te…" at bounding box center [766, 386] width 249 height 37
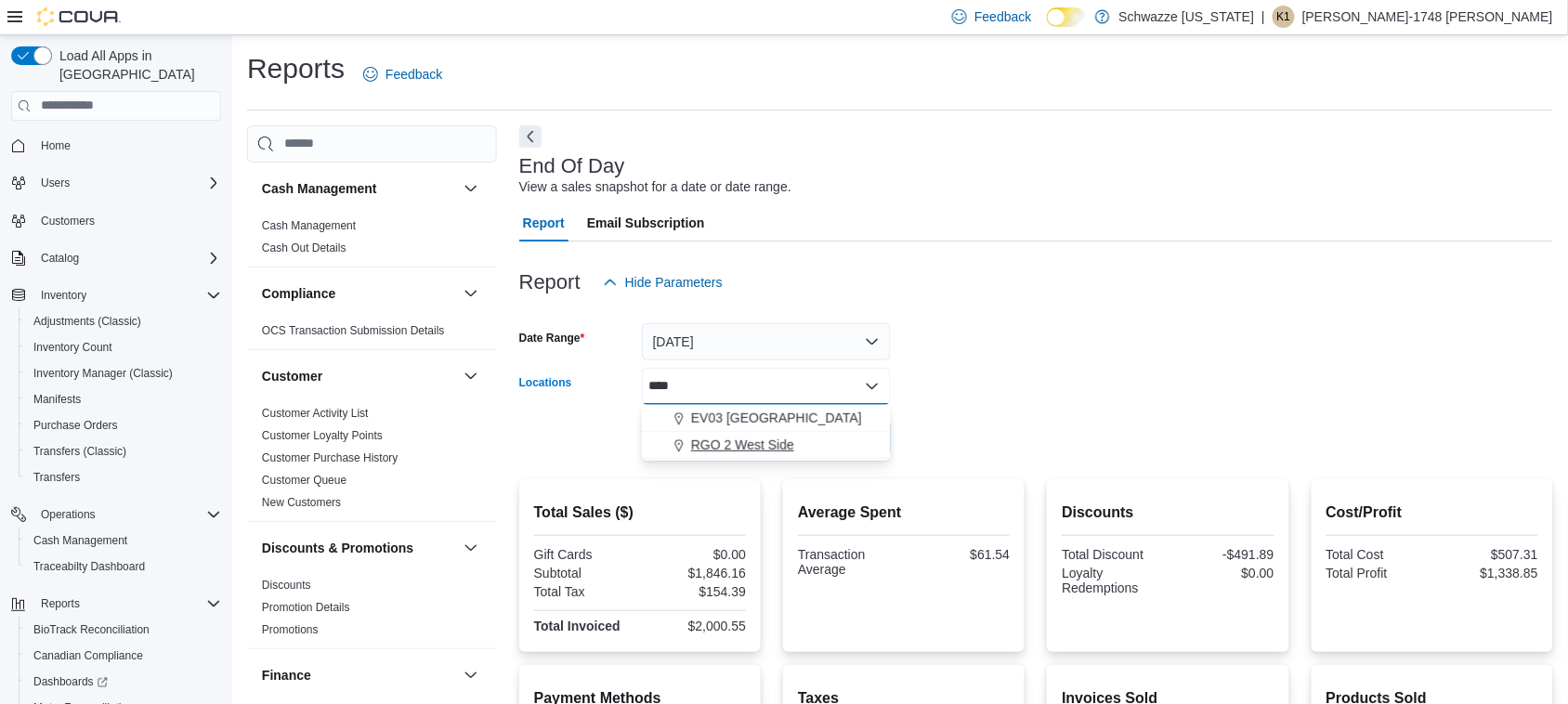
type input "****"
click at [763, 451] on span "RGO 2 West Side" at bounding box center [742, 445] width 103 height 19
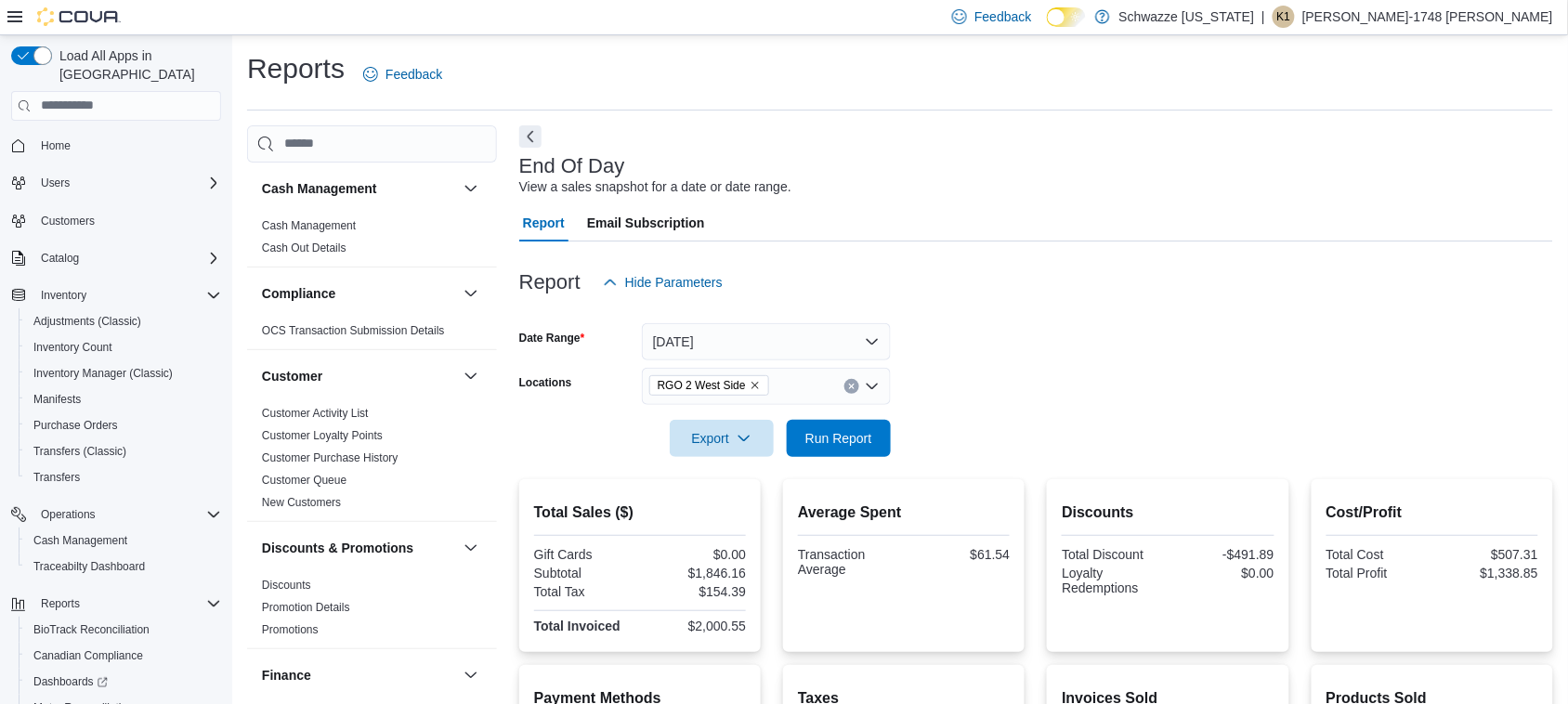
drag, startPoint x: 949, startPoint y: 442, endPoint x: 827, endPoint y: 461, distance: 123.5
click at [944, 447] on form "Date Range [DATE] Locations RGO 2 West Side Export Run Report" at bounding box center [1036, 379] width 1034 height 156
click at [823, 439] on span "Run Report" at bounding box center [838, 438] width 67 height 19
click at [755, 387] on icon "Remove RGO 2 West Side from selection in this group" at bounding box center [755, 386] width 11 height 11
type input "**********"
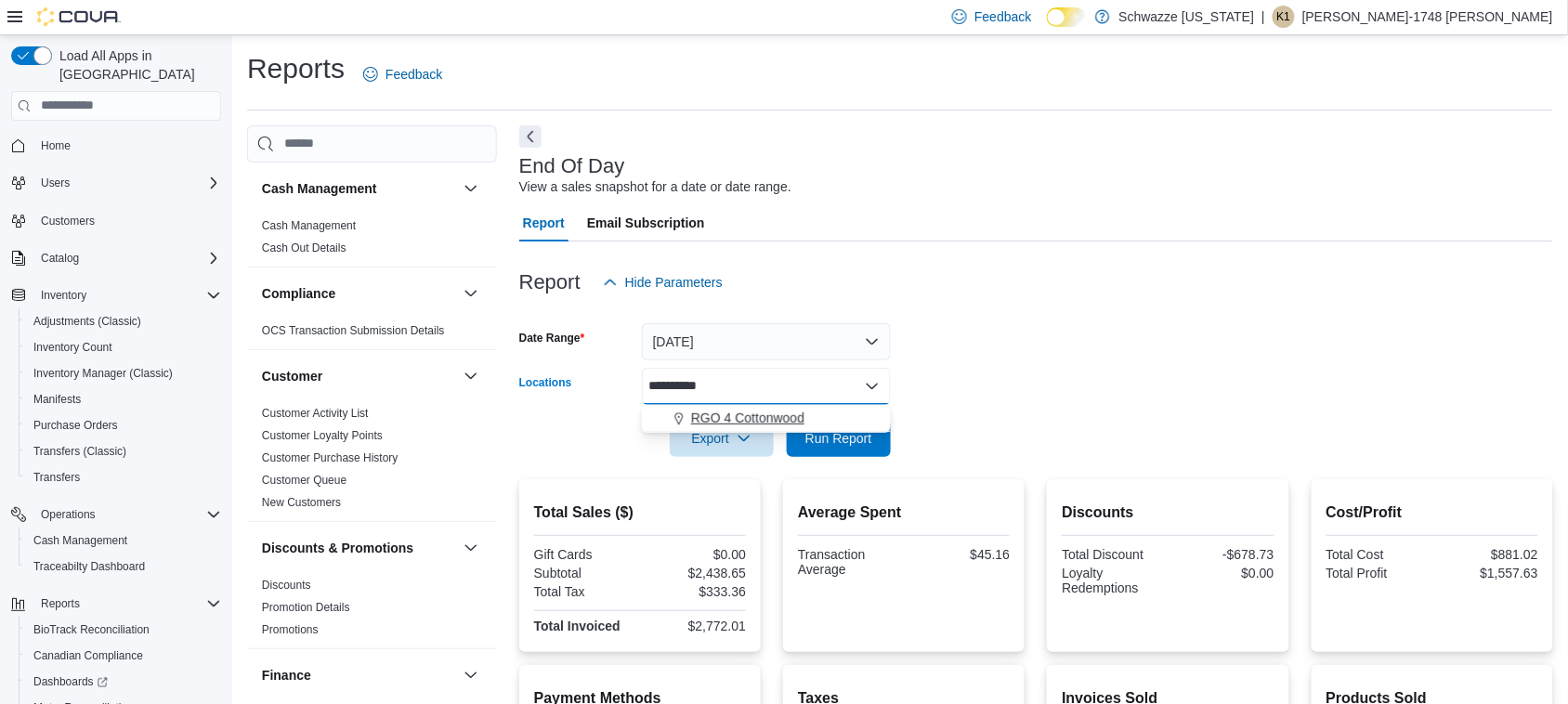
click at [768, 407] on button "RGO 4 Cottonwood" at bounding box center [766, 418] width 249 height 27
click at [963, 400] on form "Date Range [DATE] Locations RGO 4 Cottonwood Export Run Report" at bounding box center [1036, 379] width 1034 height 156
click at [860, 421] on span "Run Report" at bounding box center [839, 437] width 82 height 37
click at [763, 382] on icon "Remove RGO 4 Cottonwood from selection in this group" at bounding box center [764, 386] width 11 height 11
type input "*****"
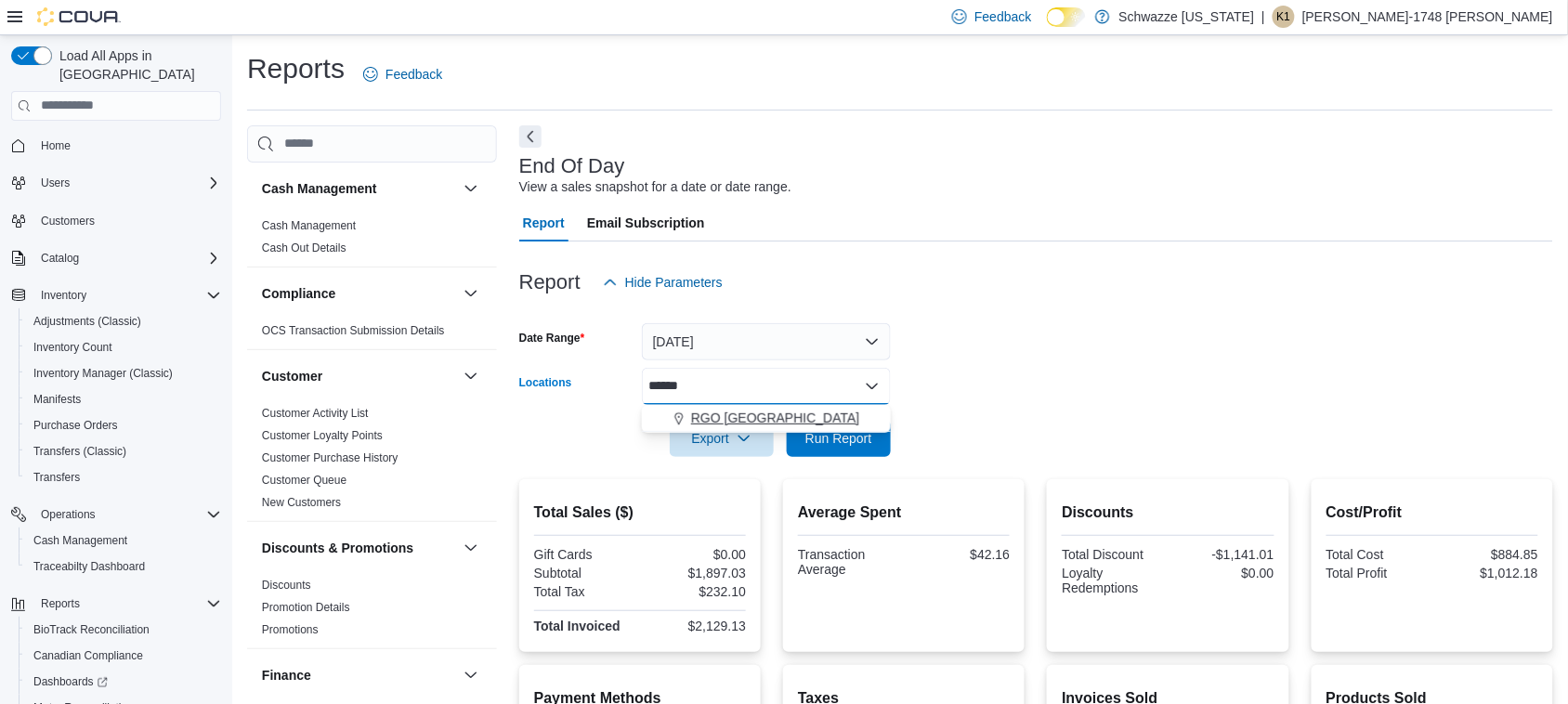
drag, startPoint x: 797, startPoint y: 420, endPoint x: 1015, endPoint y: 418, distance: 218.0
click at [800, 420] on span "RGO [GEOGRAPHIC_DATA]" at bounding box center [775, 418] width 169 height 19
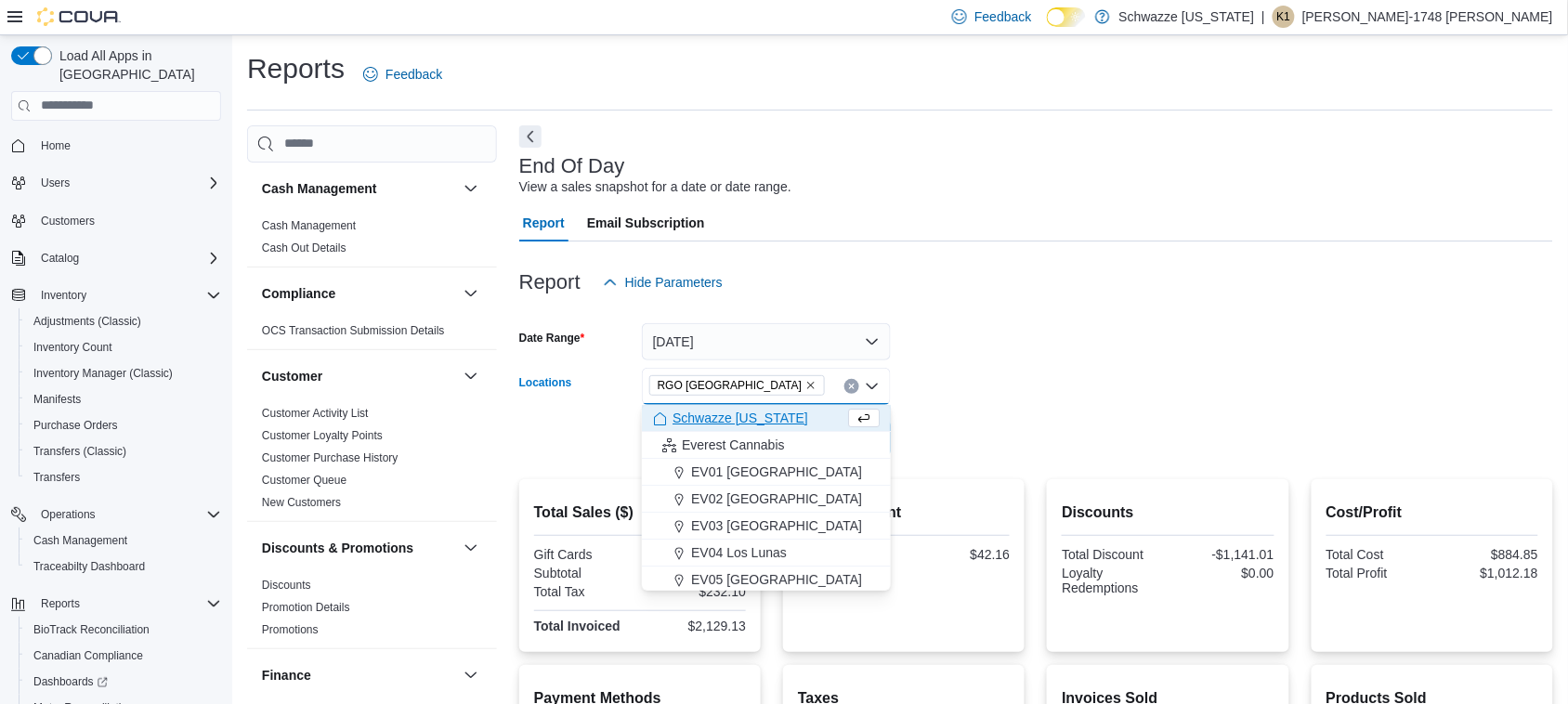
click at [1106, 413] on div at bounding box center [1036, 412] width 1034 height 15
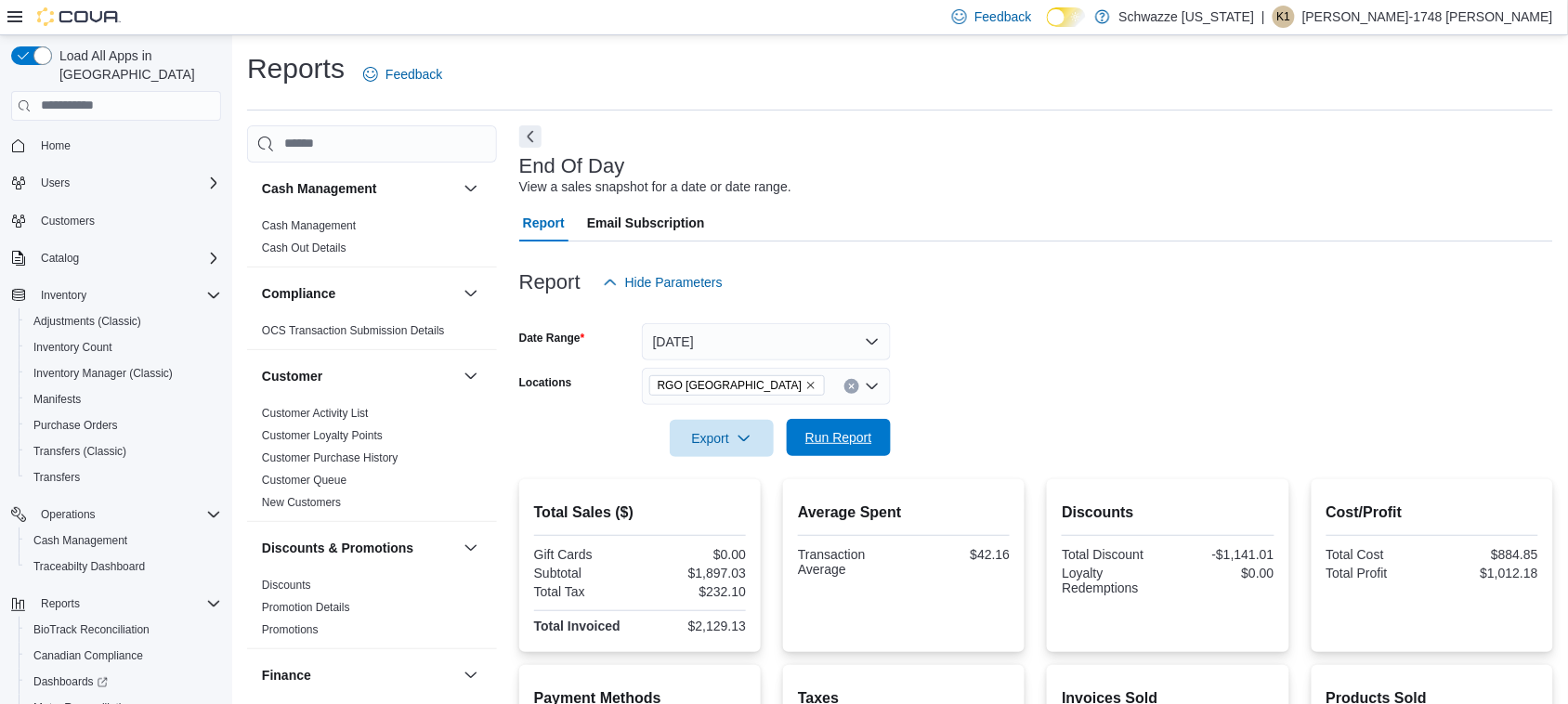
click at [856, 439] on span "Run Report" at bounding box center [838, 438] width 67 height 19
click at [805, 381] on icon "Remove RGO 6 Northeast Heights from selection in this group" at bounding box center [811, 386] width 11 height 11
click at [794, 381] on div "RGO [GEOGRAPHIC_DATA]" at bounding box center [766, 386] width 249 height 37
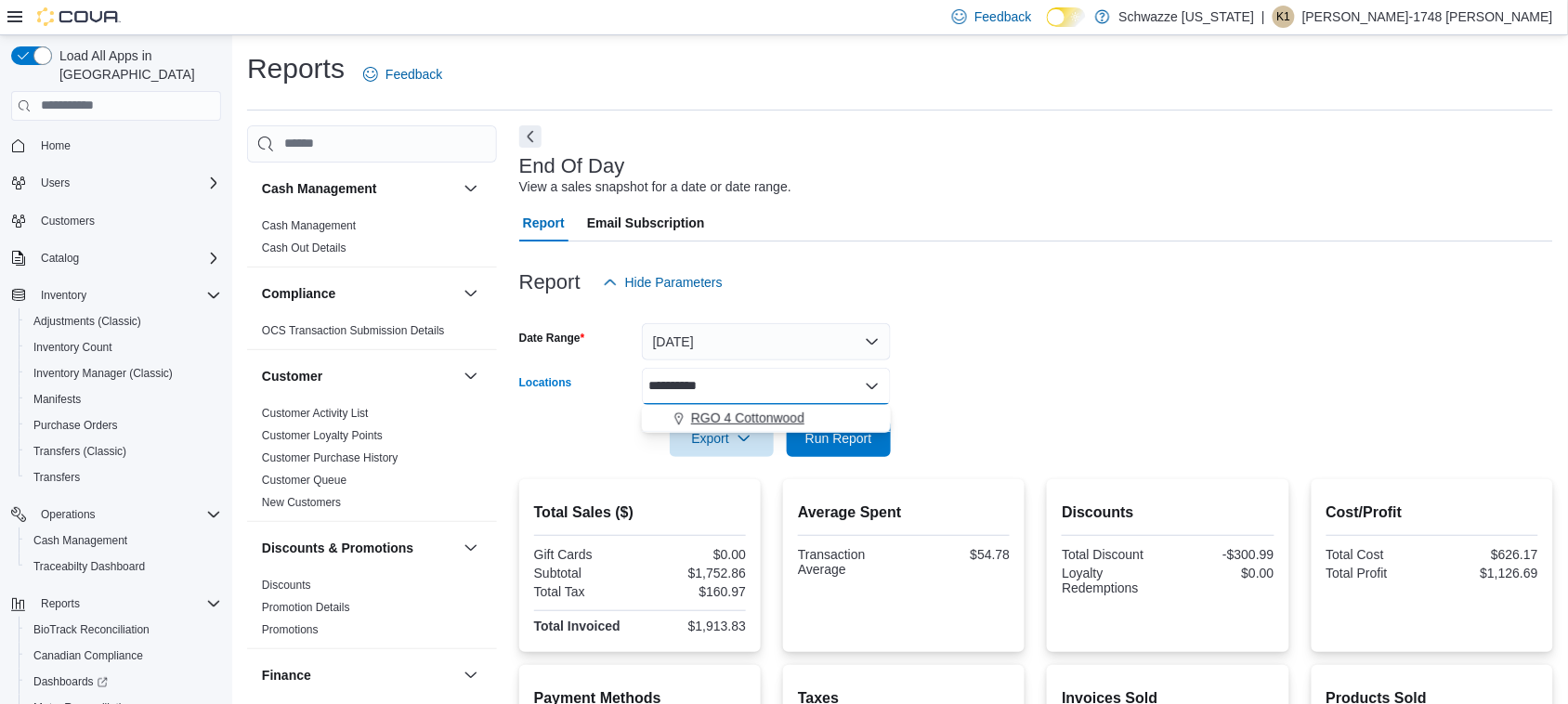
type input "**********"
click at [797, 426] on span "RGO 4 Cottonwood" at bounding box center [747, 418] width 113 height 19
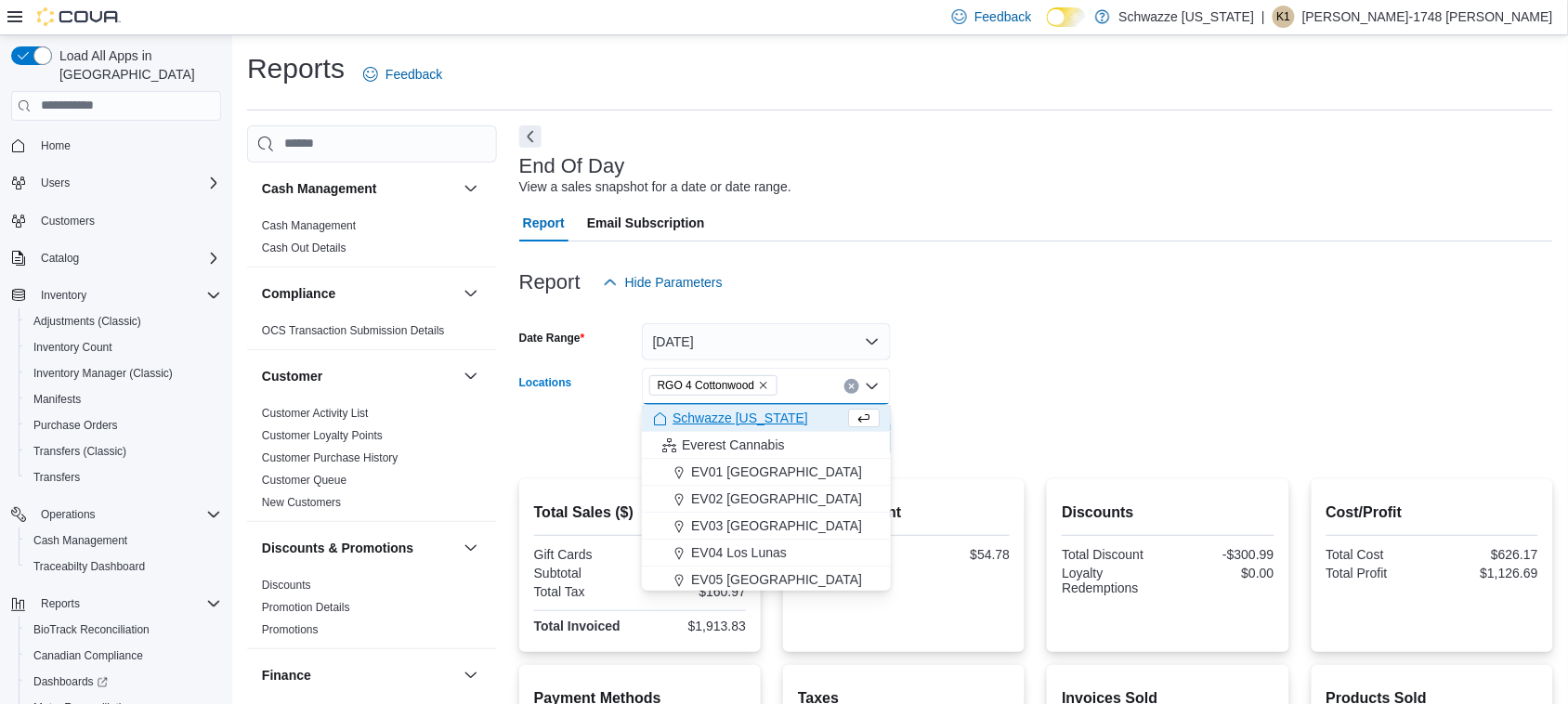
click at [889, 384] on div "Locations RGO 4 Cottonwood Combo box. Selected. RGO 4 Cottonwood. Press Backspa…" at bounding box center [704, 386] width 372 height 37
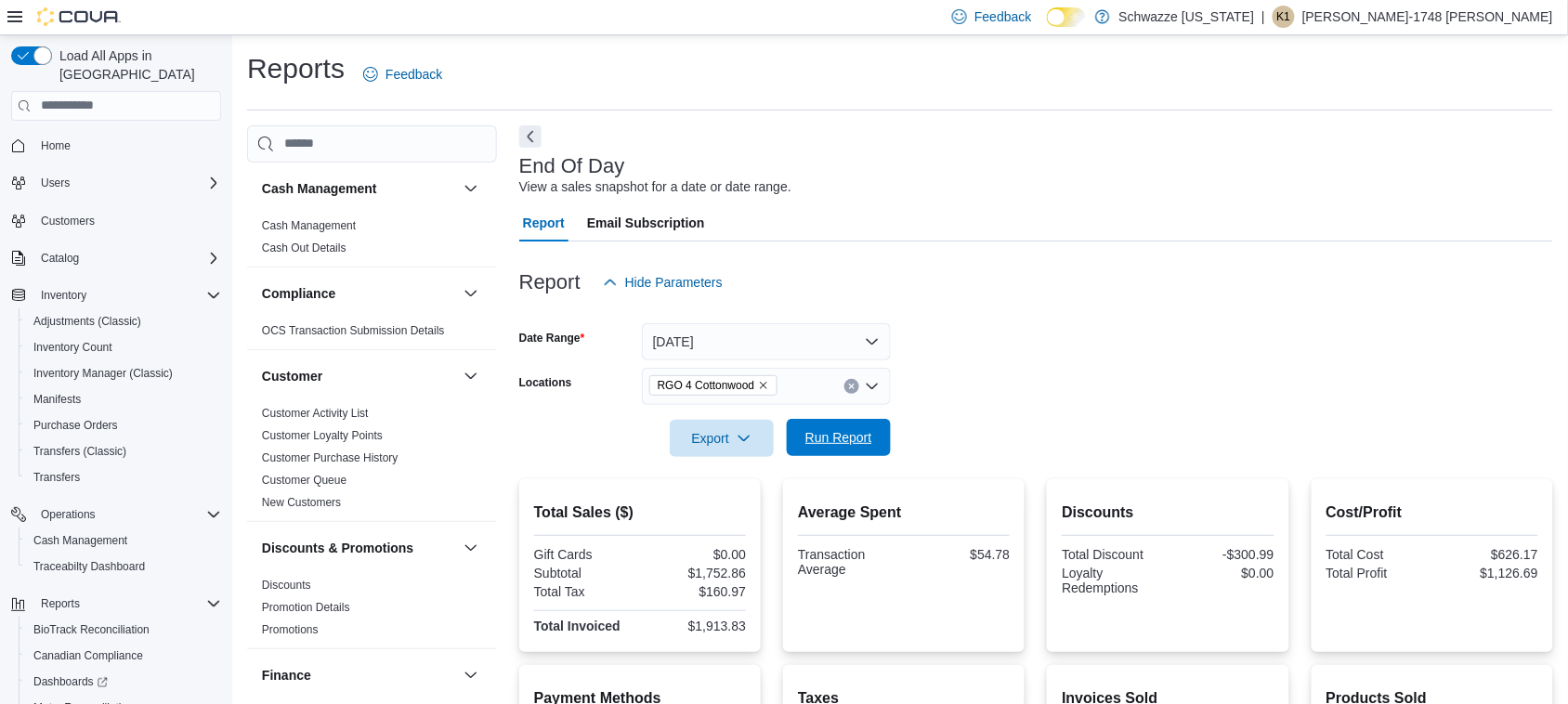
click at [876, 425] on span "Run Report" at bounding box center [839, 437] width 82 height 37
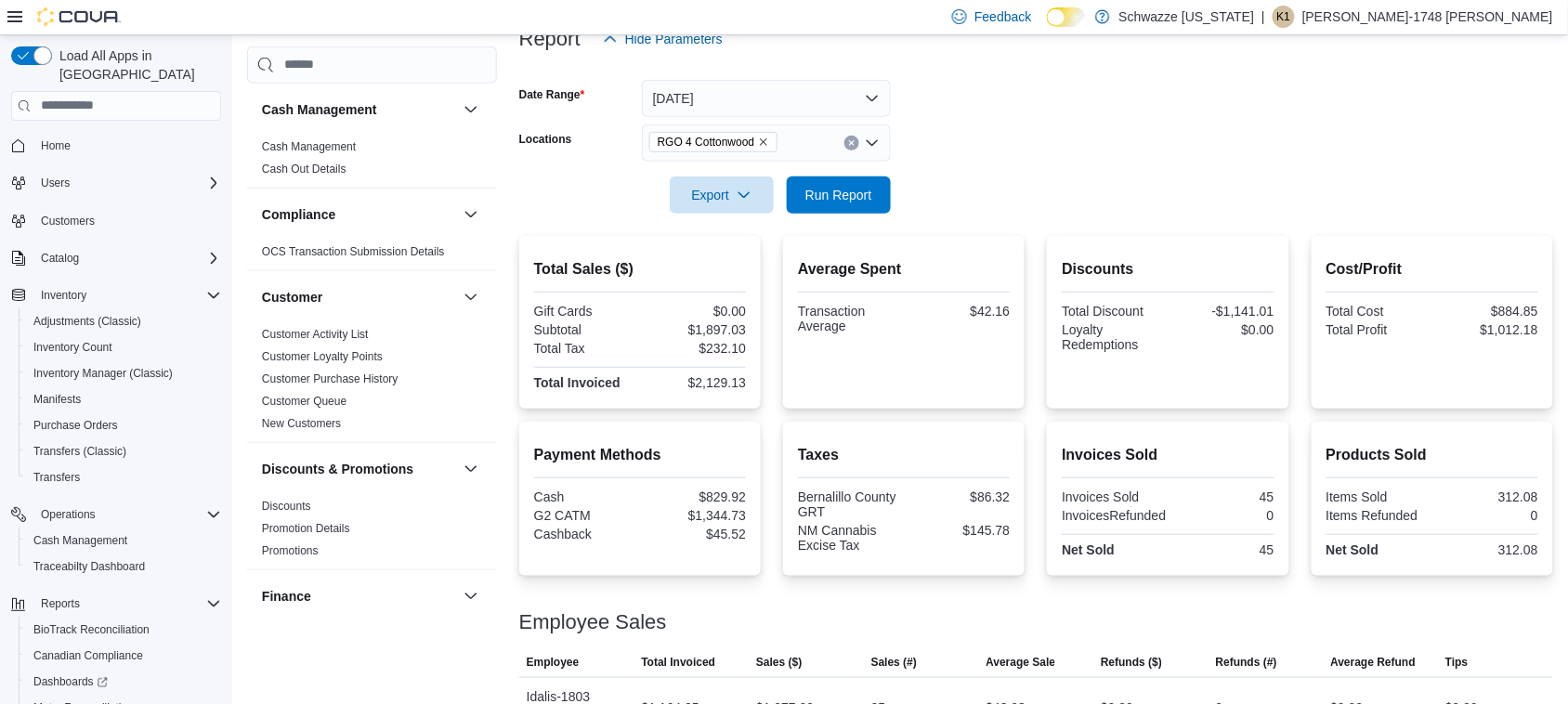
scroll to position [65, 0]
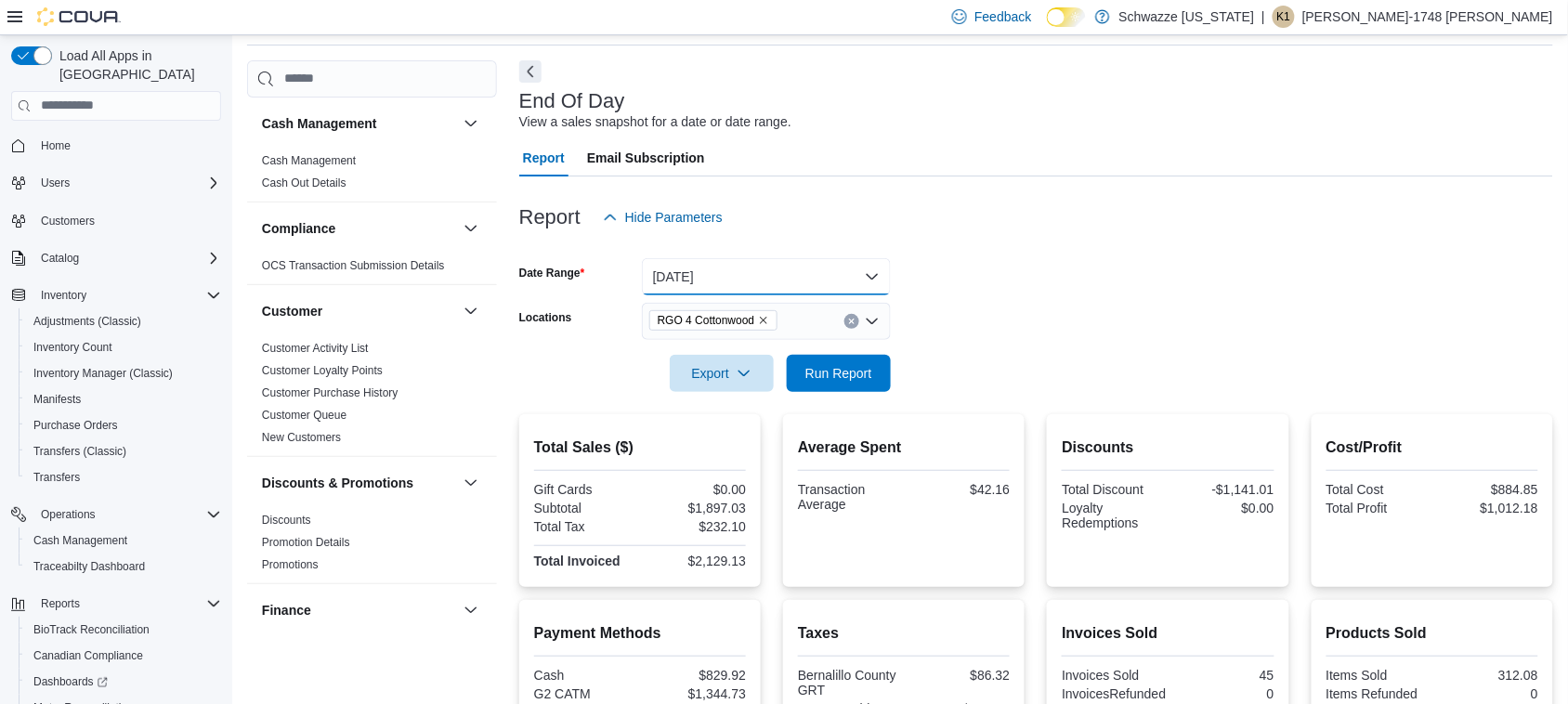
click at [745, 276] on button "[DATE]" at bounding box center [766, 276] width 249 height 37
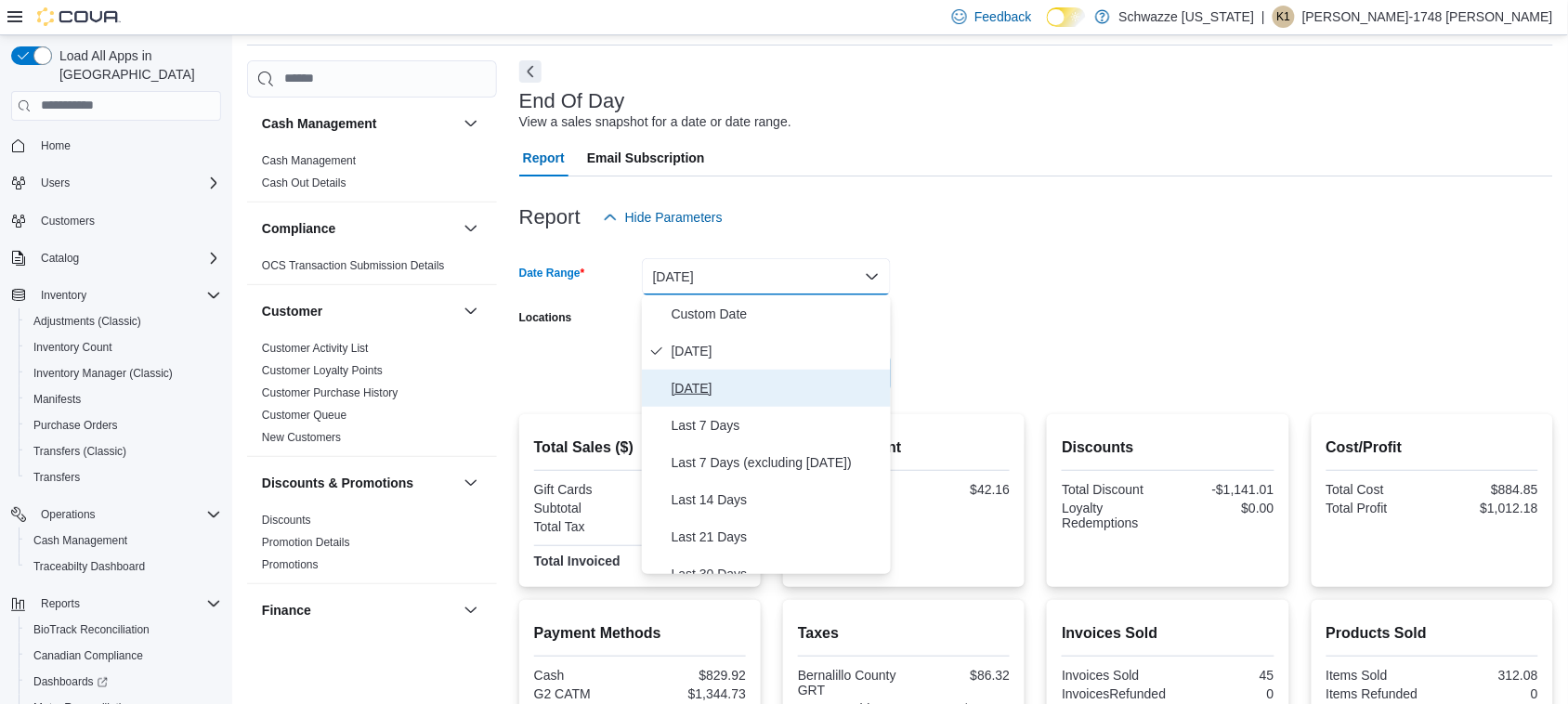
click at [719, 397] on span "[DATE]" at bounding box center [777, 388] width 212 height 22
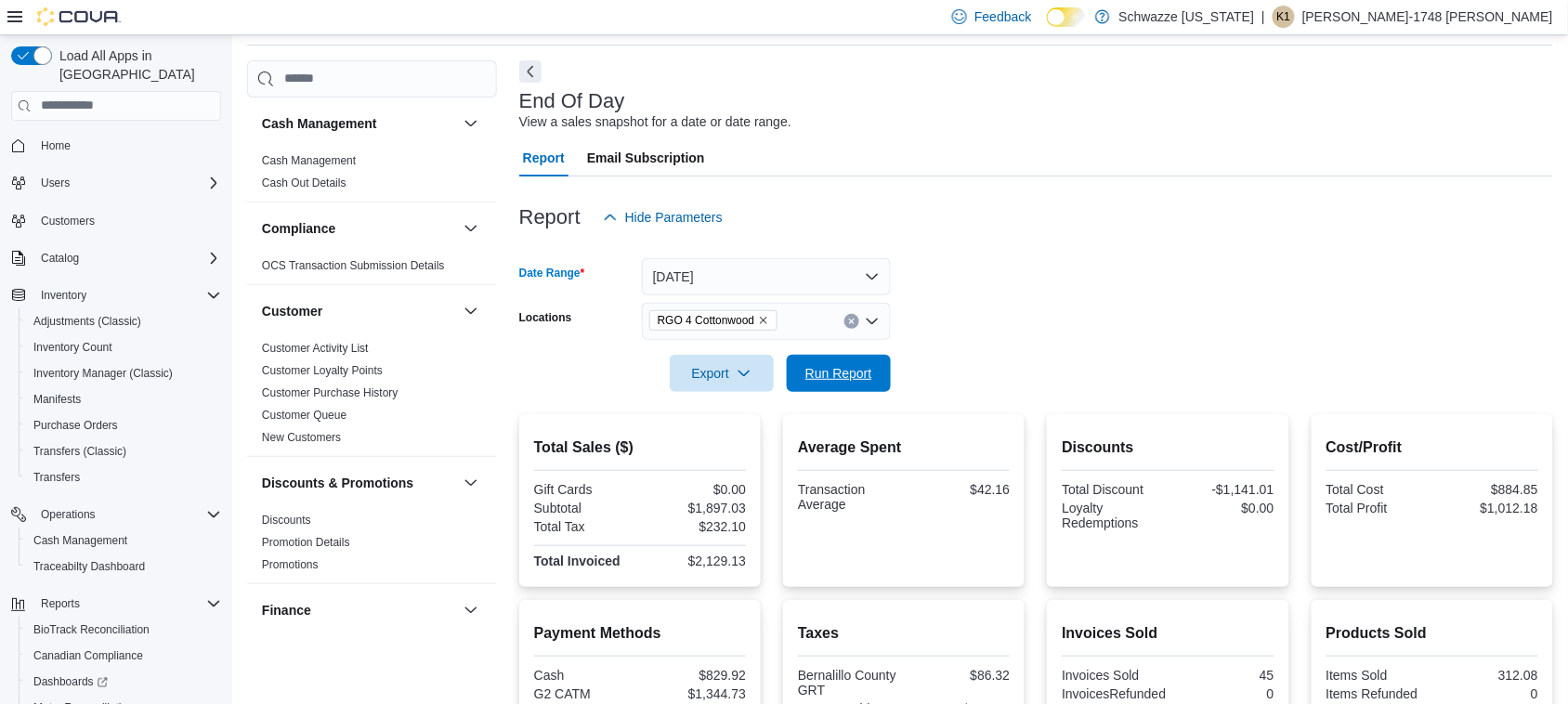
drag, startPoint x: 790, startPoint y: 389, endPoint x: 1036, endPoint y: 350, distance: 249.1
click at [793, 387] on button "Run Report" at bounding box center [838, 372] width 104 height 37
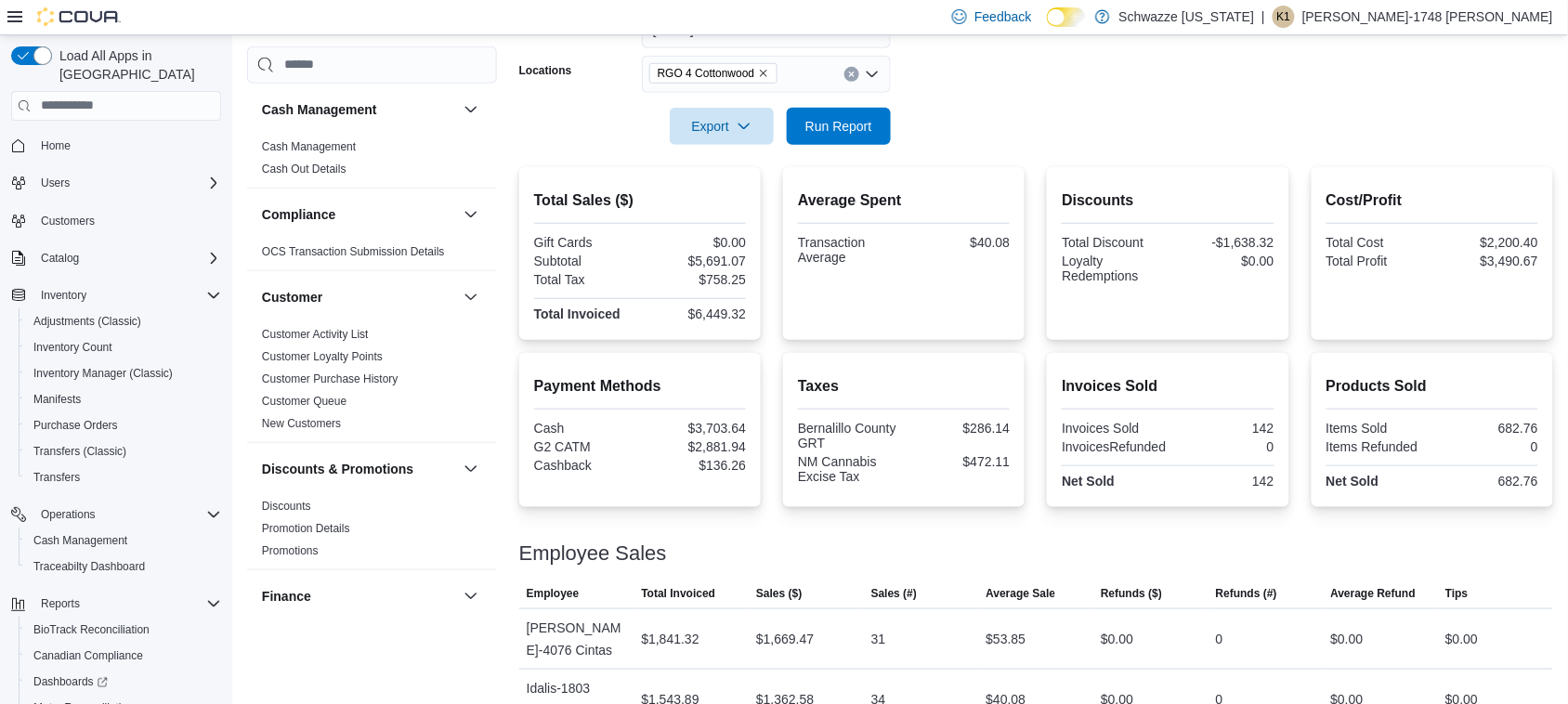
scroll to position [69, 0]
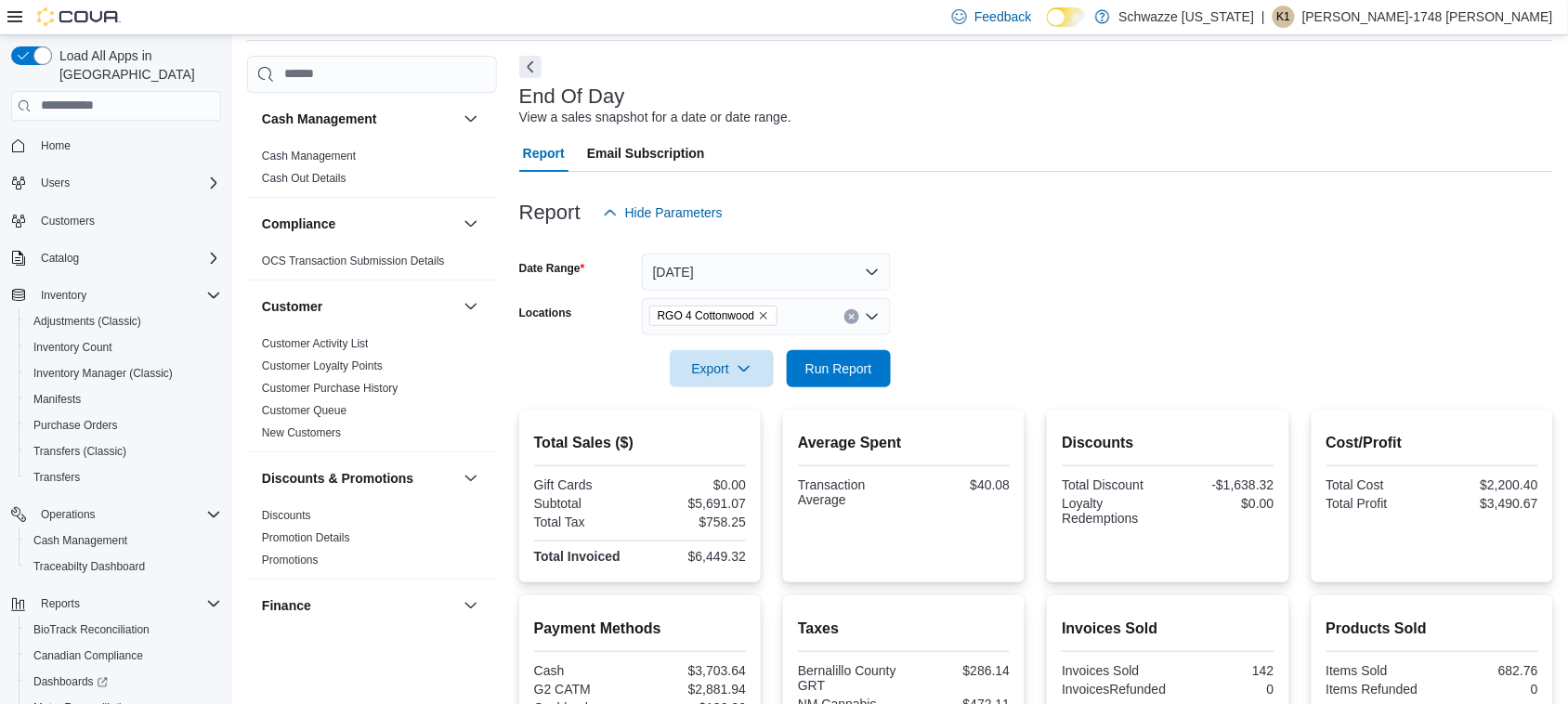
click at [769, 313] on icon "Remove RGO 4 Cottonwood from selection in this group" at bounding box center [764, 315] width 11 height 11
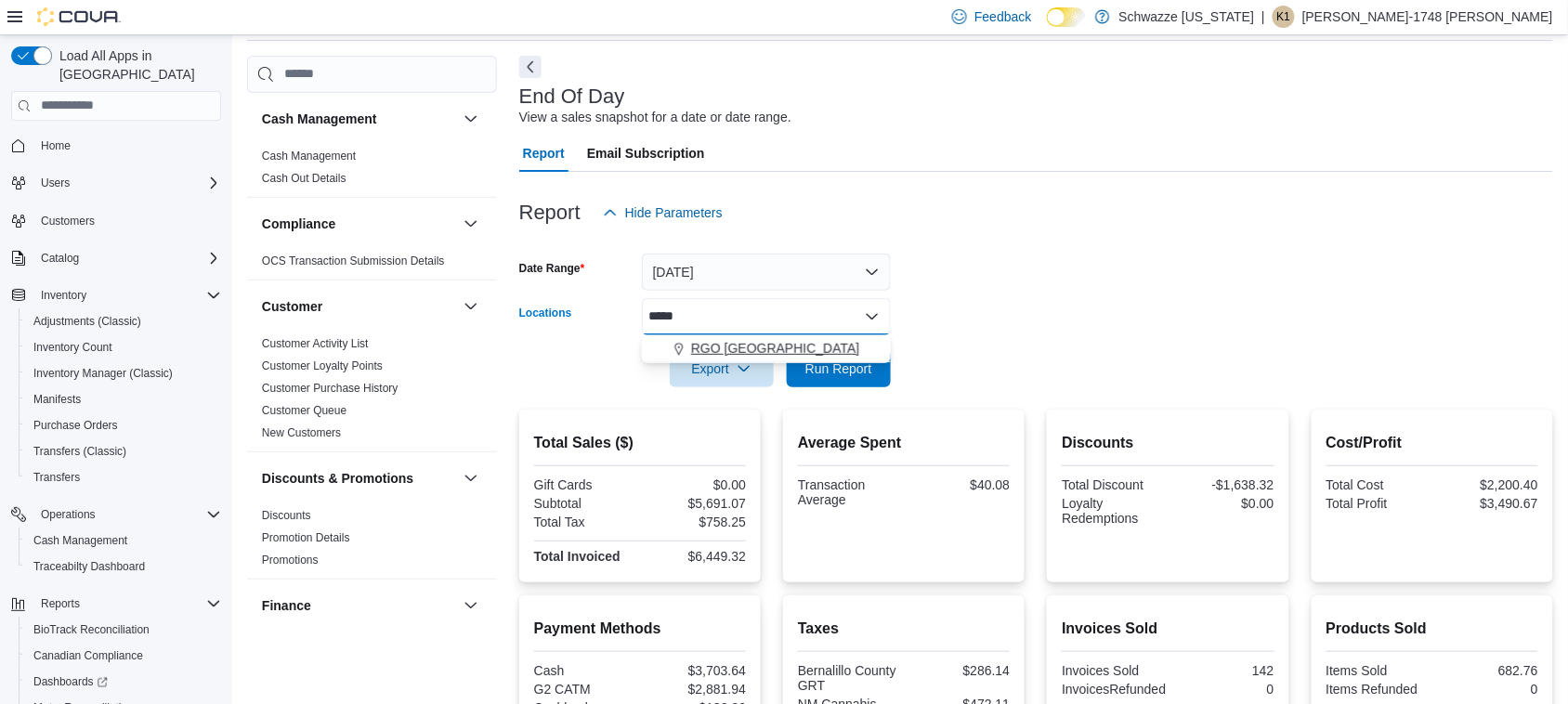
type input "*****"
drag, startPoint x: 762, startPoint y: 341, endPoint x: 883, endPoint y: 315, distance: 123.8
click at [763, 341] on span "RGO [GEOGRAPHIC_DATA]" at bounding box center [775, 349] width 169 height 19
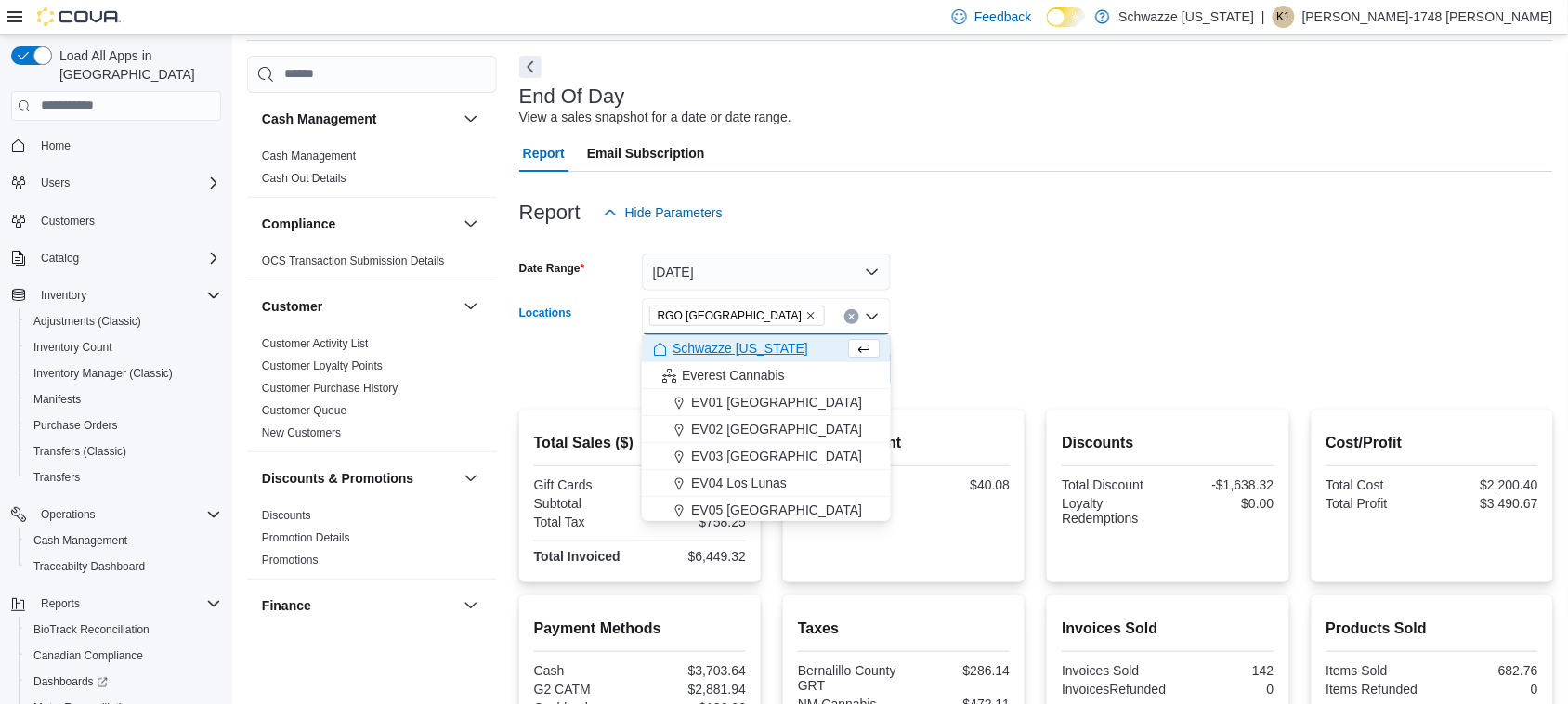
click at [1008, 299] on form "Date Range [DATE] Locations RGO 6 [GEOGRAPHIC_DATA] Combo box. Selected. [GEOGR…" at bounding box center [1036, 309] width 1034 height 156
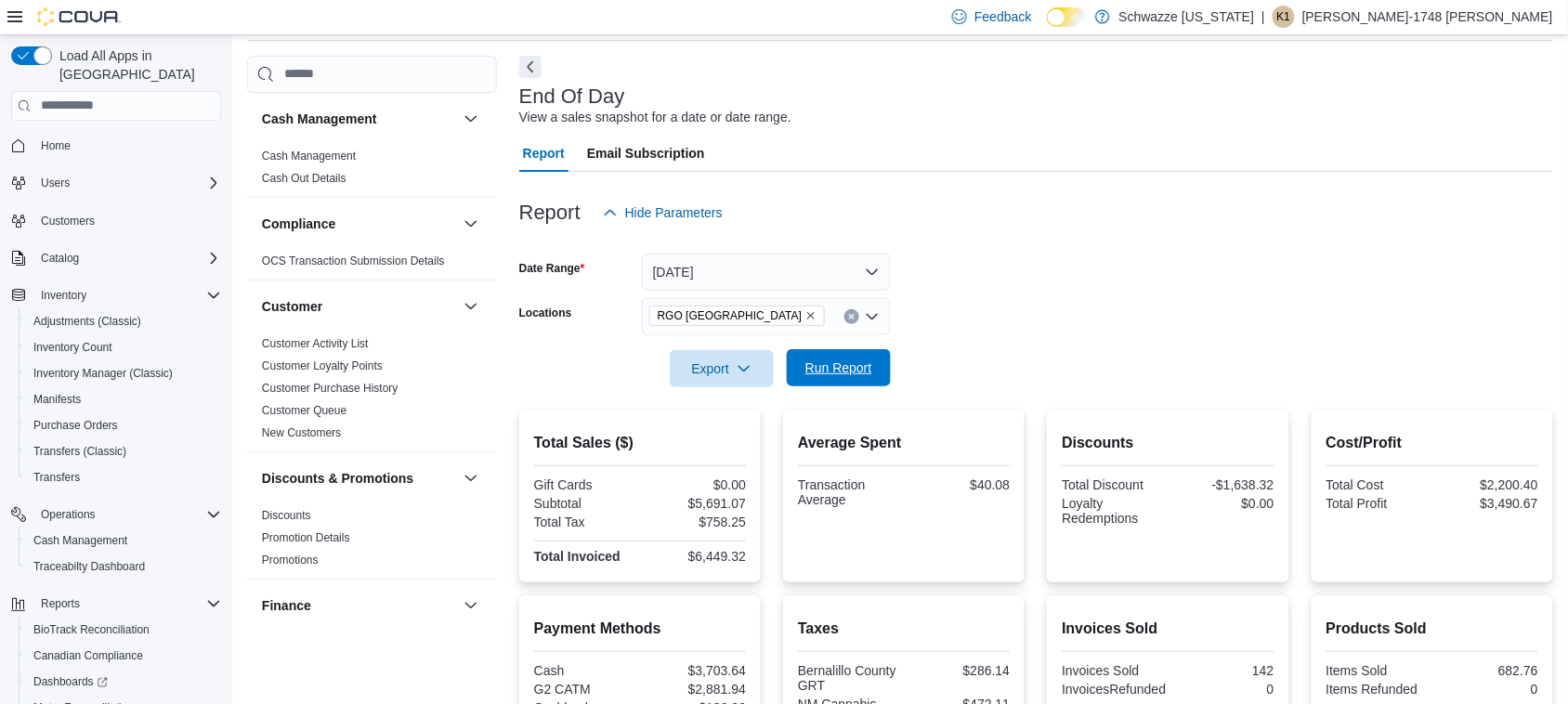
click at [843, 368] on span "Run Report" at bounding box center [838, 368] width 67 height 19
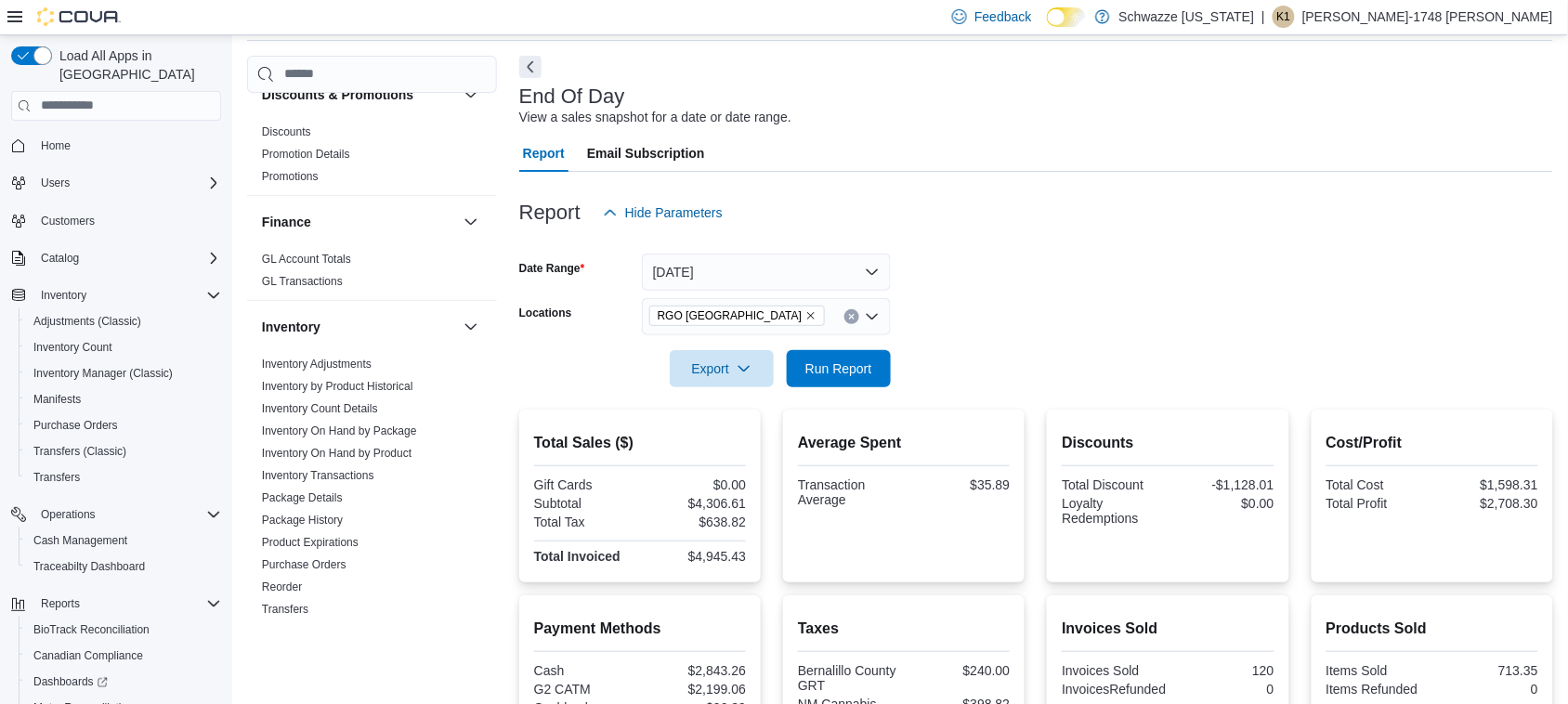
scroll to position [928, 0]
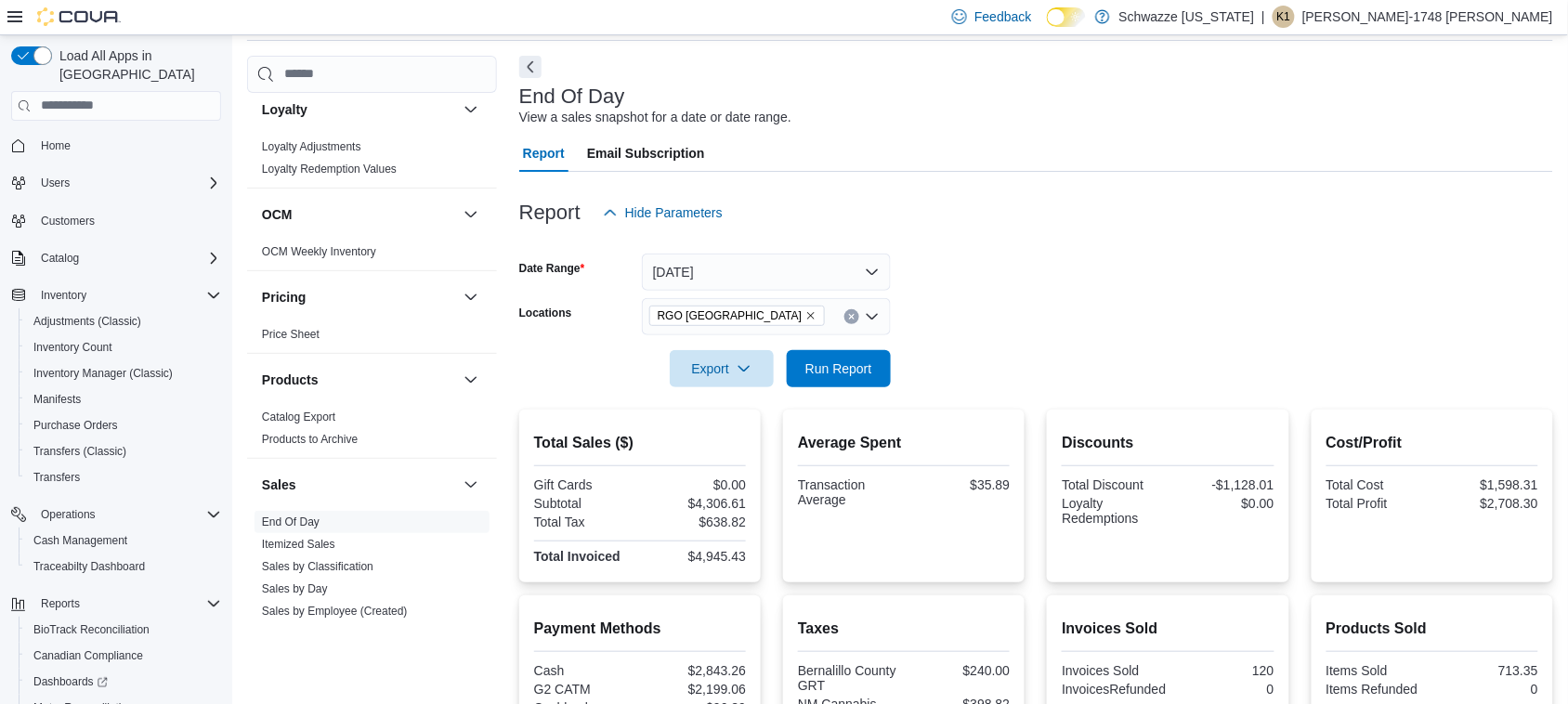
drag, startPoint x: 534, startPoint y: 416, endPoint x: 1061, endPoint y: 283, distance: 543.5
click at [1061, 283] on form "Date Range [DATE] Locations RGO 6 Northeast Heights Export Run Report" at bounding box center [1036, 309] width 1034 height 156
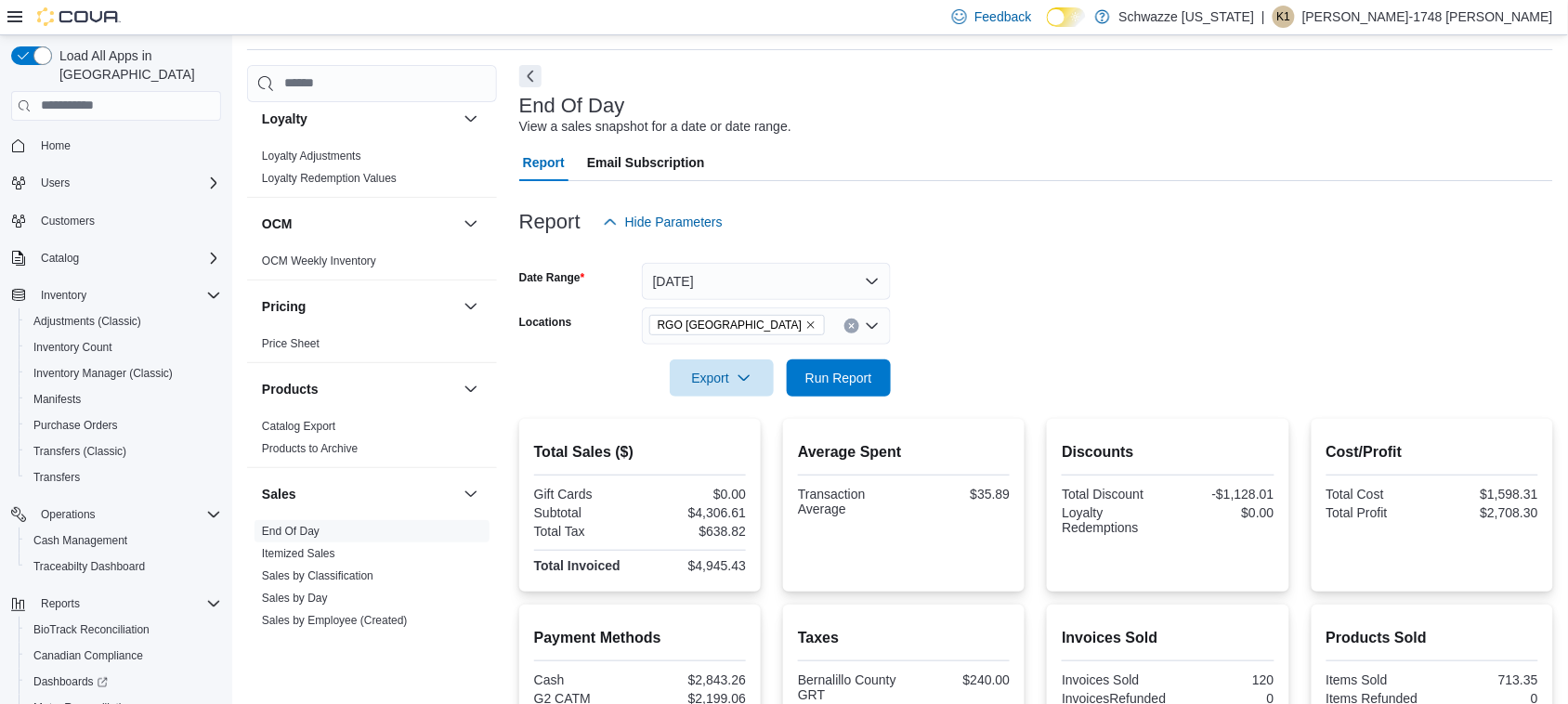
scroll to position [0, 0]
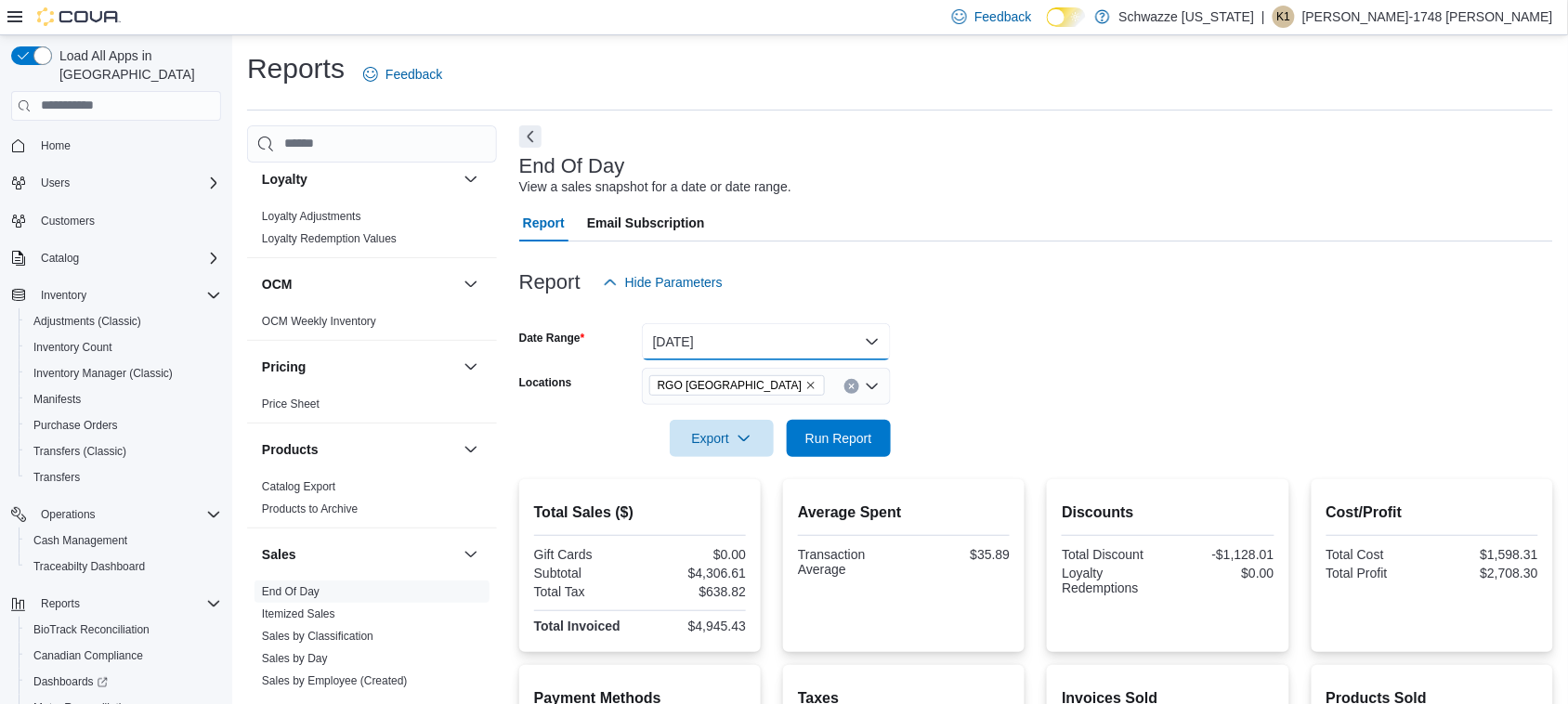
click at [817, 337] on button "[DATE]" at bounding box center [766, 341] width 249 height 37
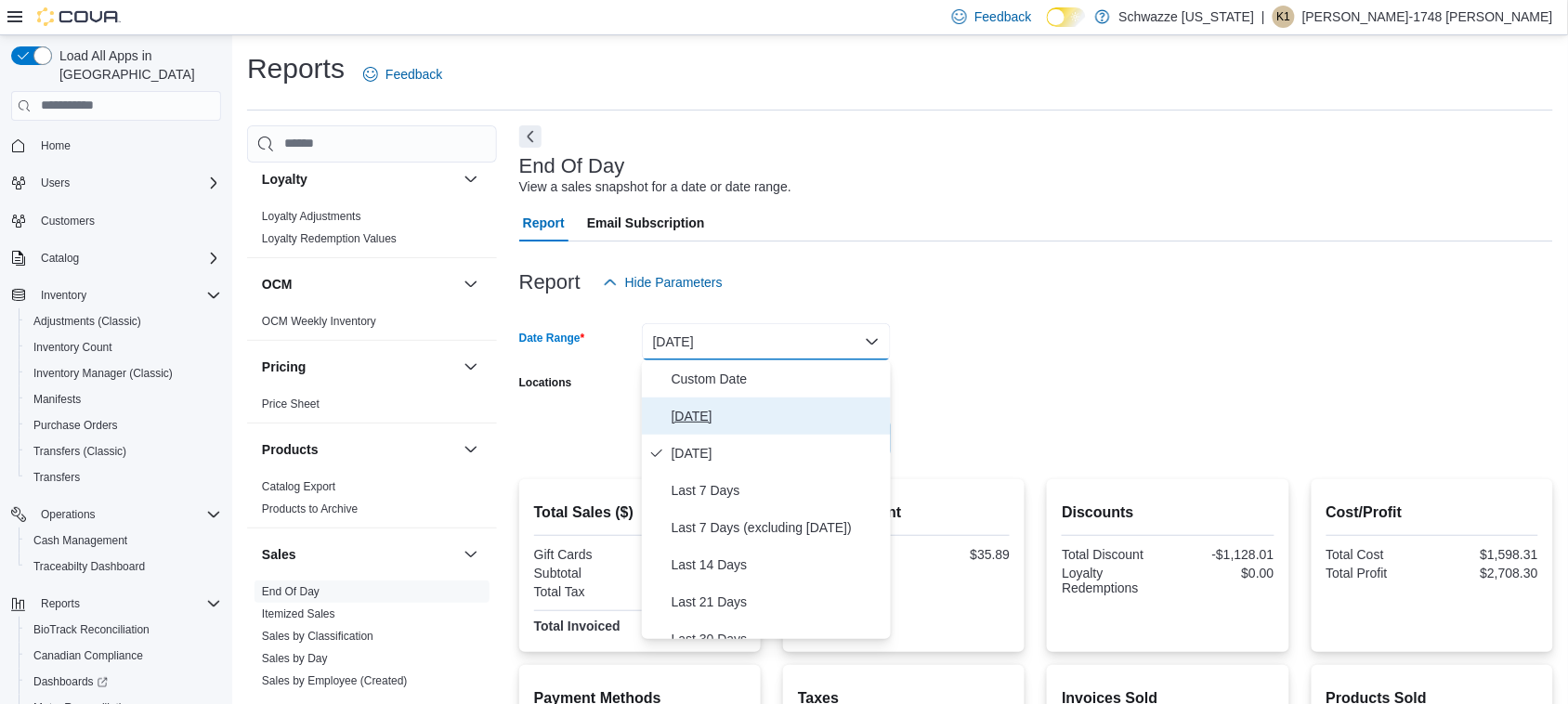
click at [825, 406] on span "[DATE]" at bounding box center [777, 415] width 212 height 22
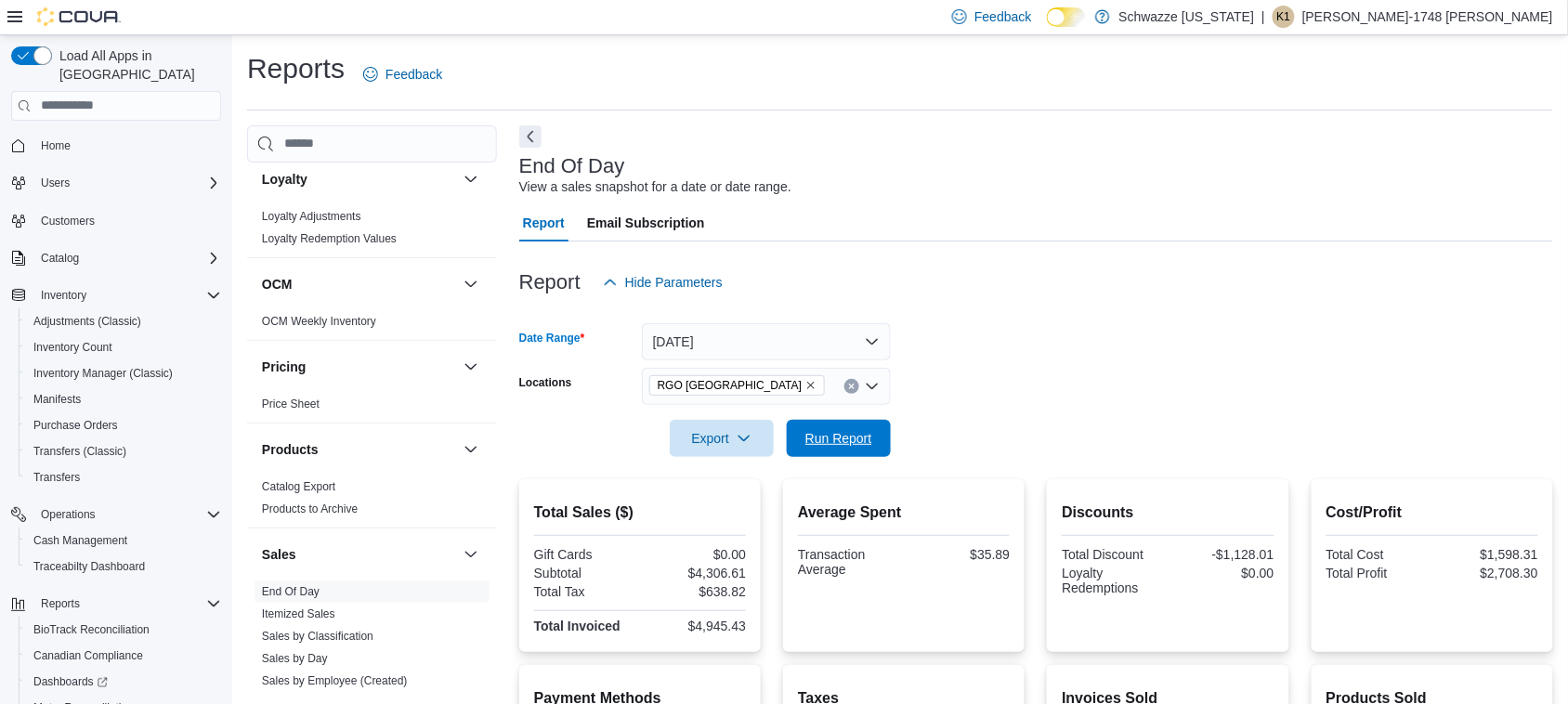
click at [856, 433] on span "Run Report" at bounding box center [838, 439] width 67 height 19
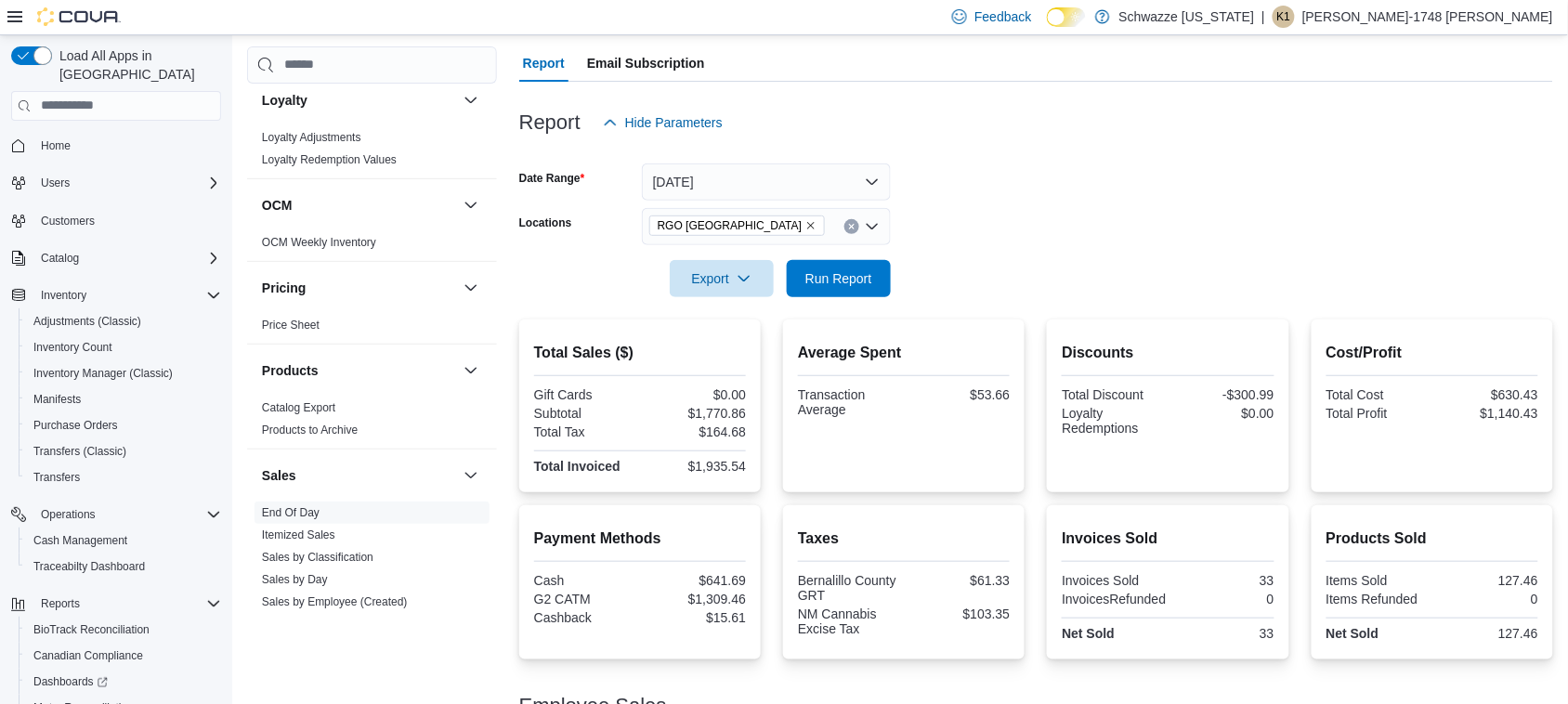
scroll to position [158, 0]
click at [845, 276] on span "Run Report" at bounding box center [838, 279] width 67 height 19
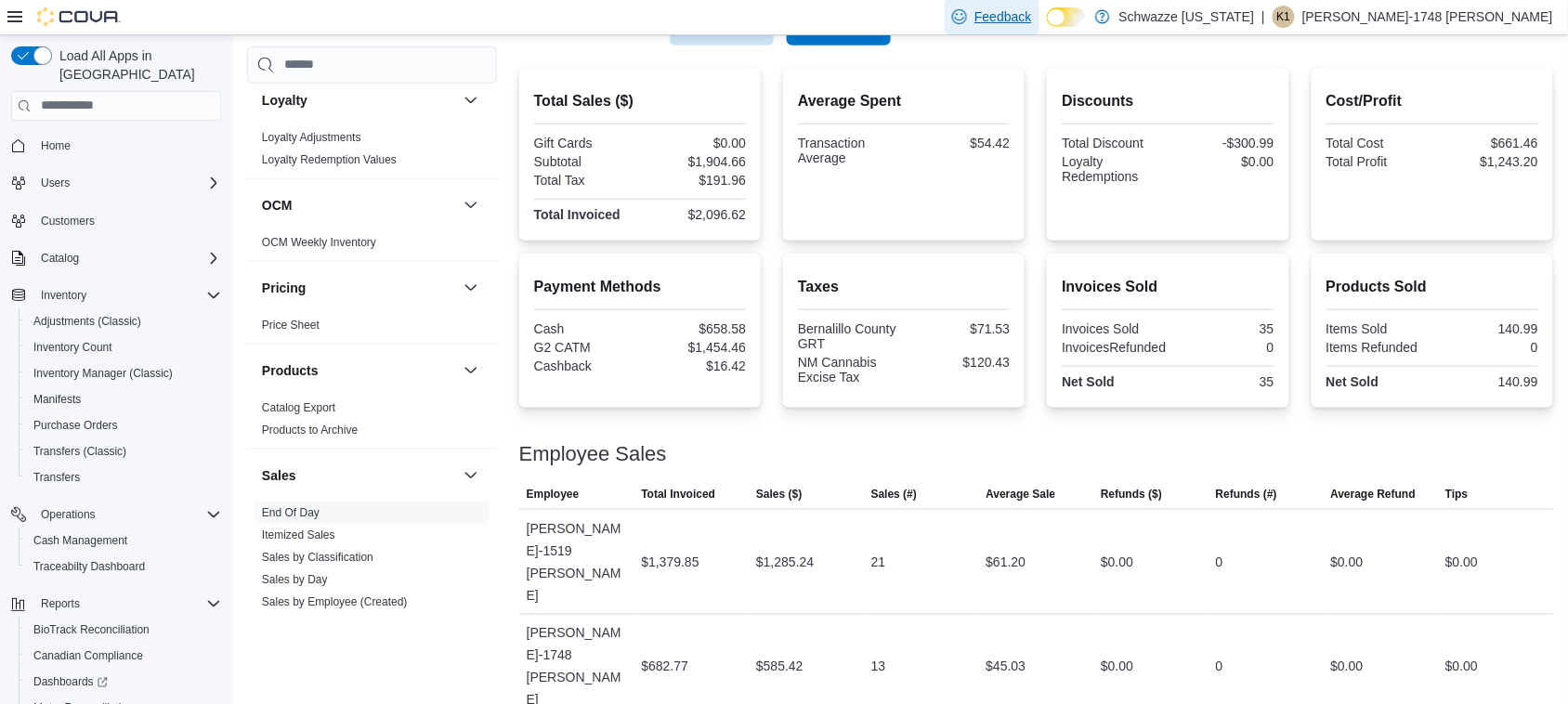
scroll to position [390, 0]
